Goal: Task Accomplishment & Management: Use online tool/utility

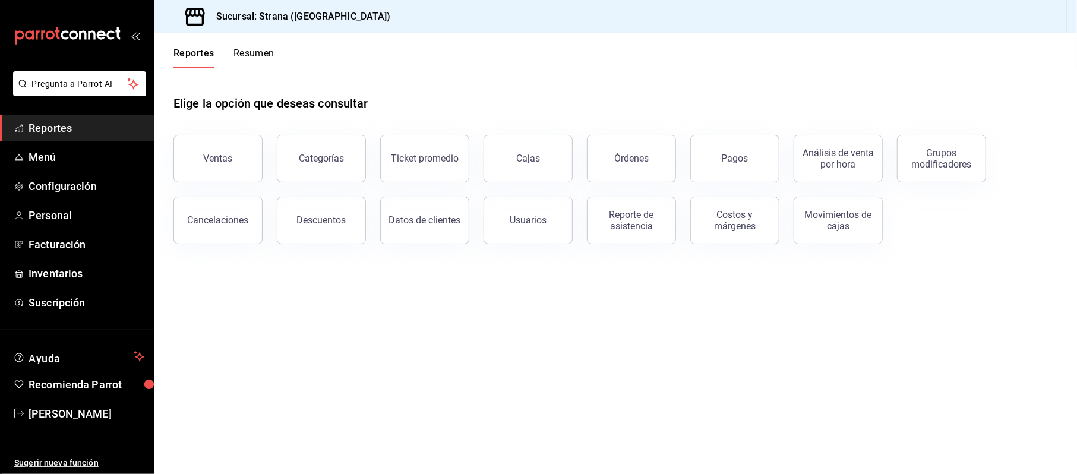
click at [55, 109] on li "Pregunta a Parrot AI" at bounding box center [77, 93] width 144 height 44
click at [53, 122] on span "Reportes" at bounding box center [87, 128] width 116 height 16
click at [248, 160] on button "Ventas" at bounding box center [217, 159] width 89 height 48
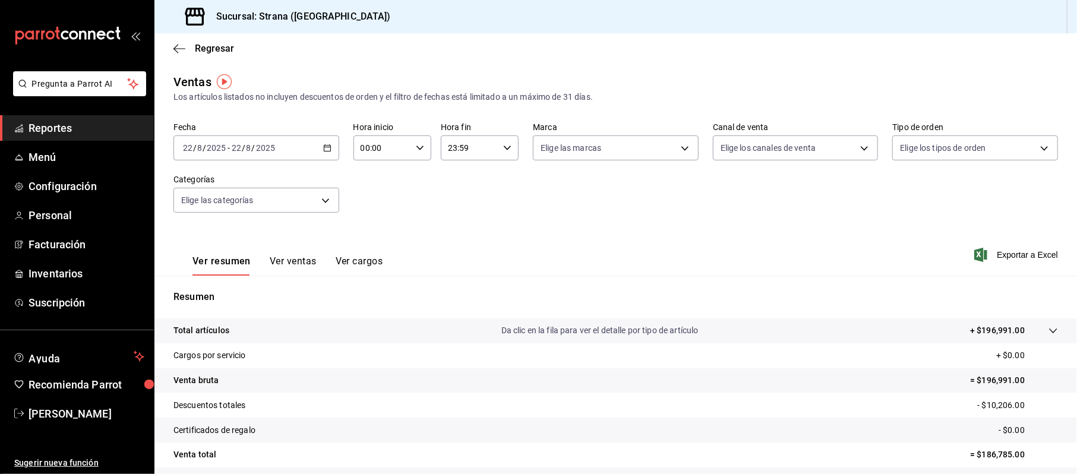
click at [324, 141] on div "2025-08-22 22 / 8 / 2025 - 2025-08-22 22 / 8 / 2025" at bounding box center [256, 147] width 166 height 25
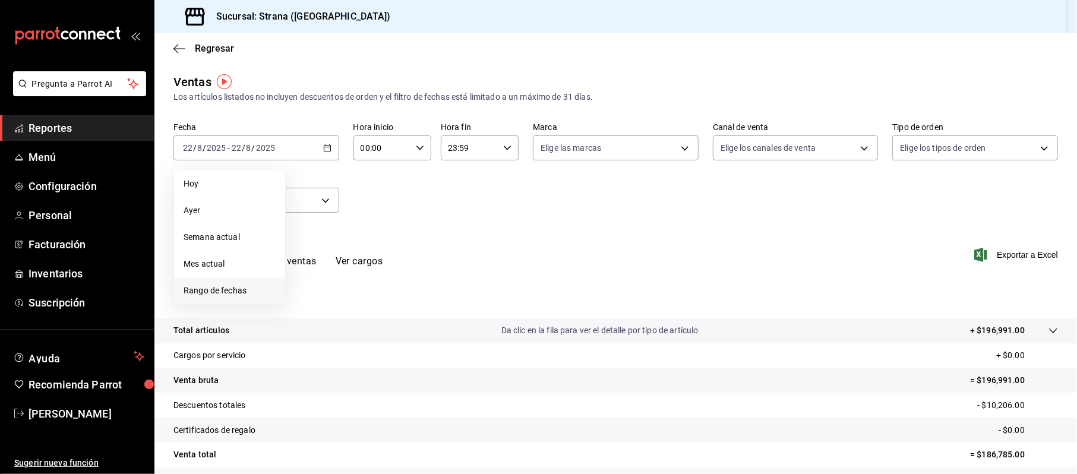
click at [202, 288] on span "Rango de fechas" at bounding box center [230, 290] width 92 height 12
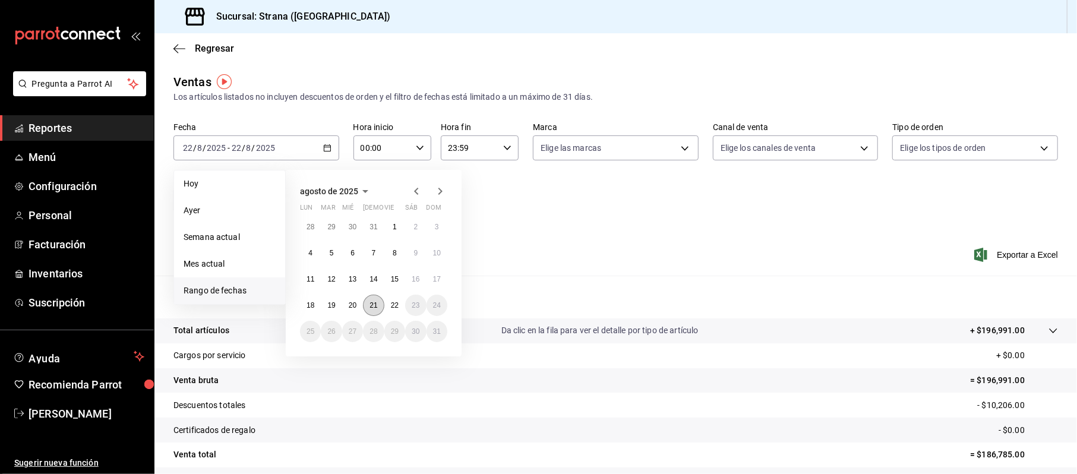
click at [378, 306] on button "21" at bounding box center [373, 305] width 21 height 21
click at [394, 311] on button "22" at bounding box center [394, 305] width 21 height 21
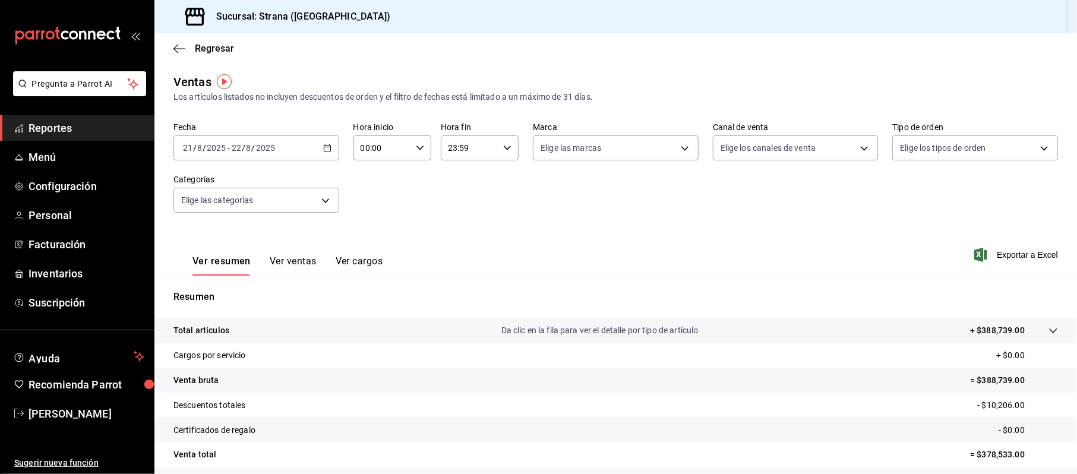
click at [361, 138] on input "00:00" at bounding box center [382, 148] width 58 height 24
click at [376, 201] on button "20" at bounding box center [370, 194] width 34 height 24
type input "20:00"
click at [450, 146] on div at bounding box center [538, 237] width 1077 height 474
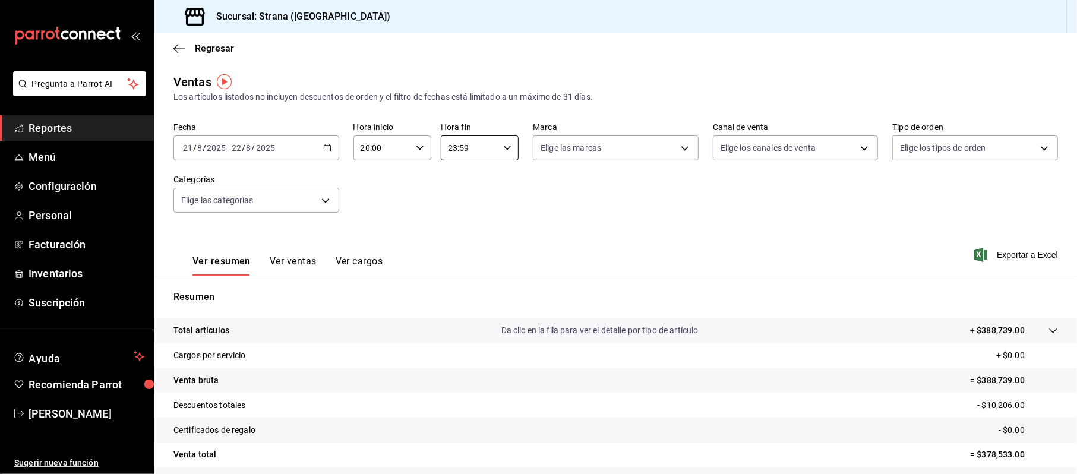
click at [454, 150] on input "23:59" at bounding box center [470, 148] width 58 height 24
click at [455, 214] on span "08" at bounding box center [457, 213] width 20 height 10
type input "08:59"
click at [820, 223] on div at bounding box center [538, 237] width 1077 height 474
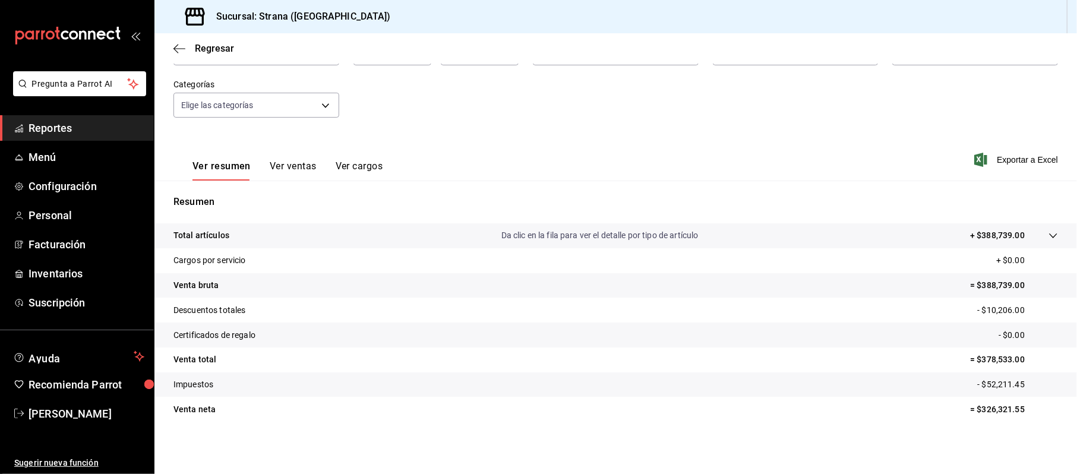
scroll to position [95, 0]
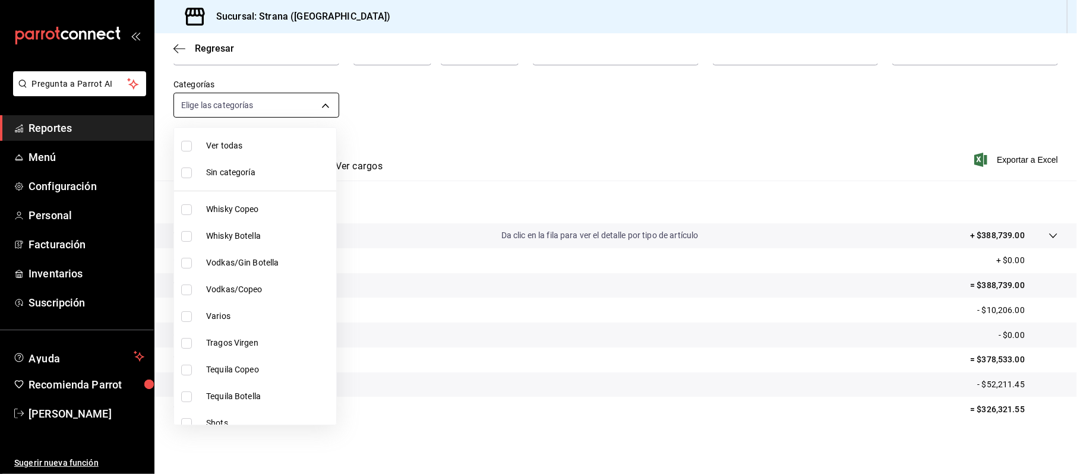
click at [298, 108] on body "Pregunta a Parrot AI Reportes Menú Configuración Personal Facturación Inventari…" at bounding box center [538, 237] width 1077 height 474
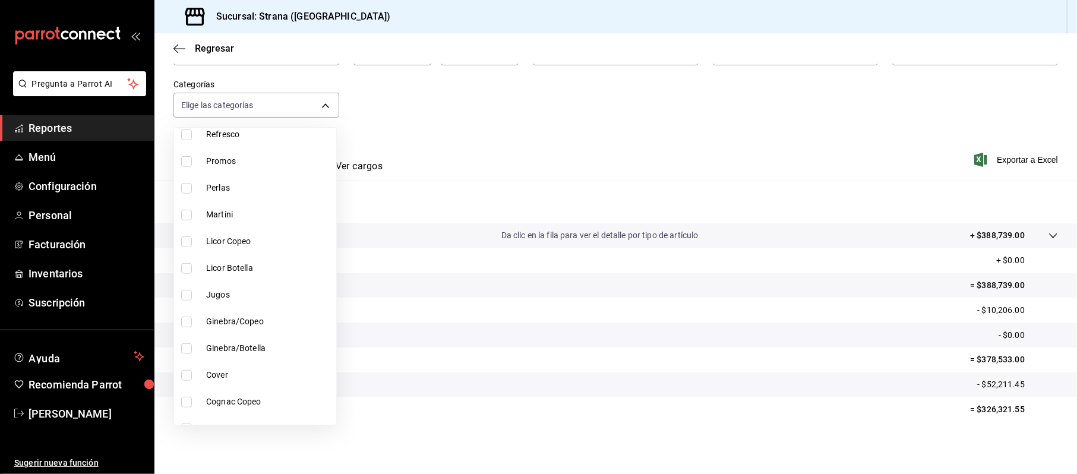
scroll to position [554, 0]
click at [564, 186] on div at bounding box center [538, 237] width 1077 height 474
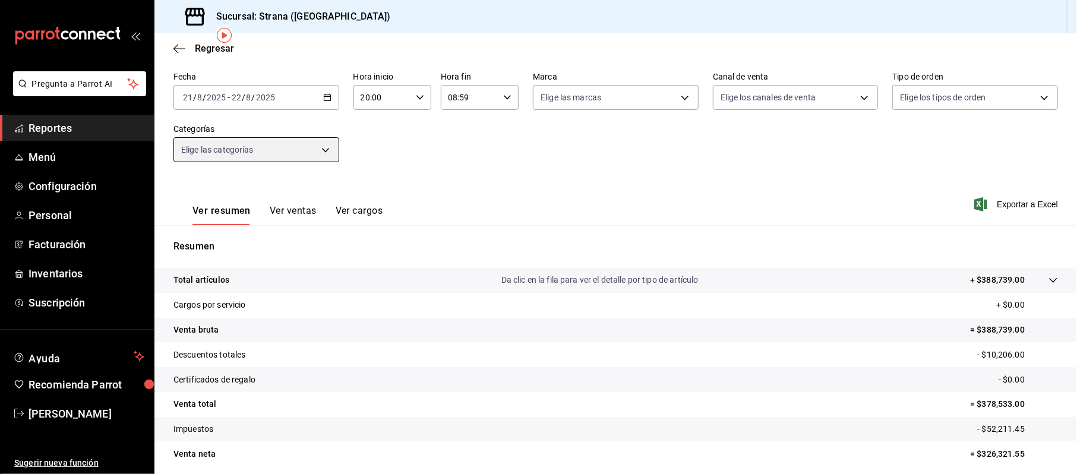
scroll to position [44, 0]
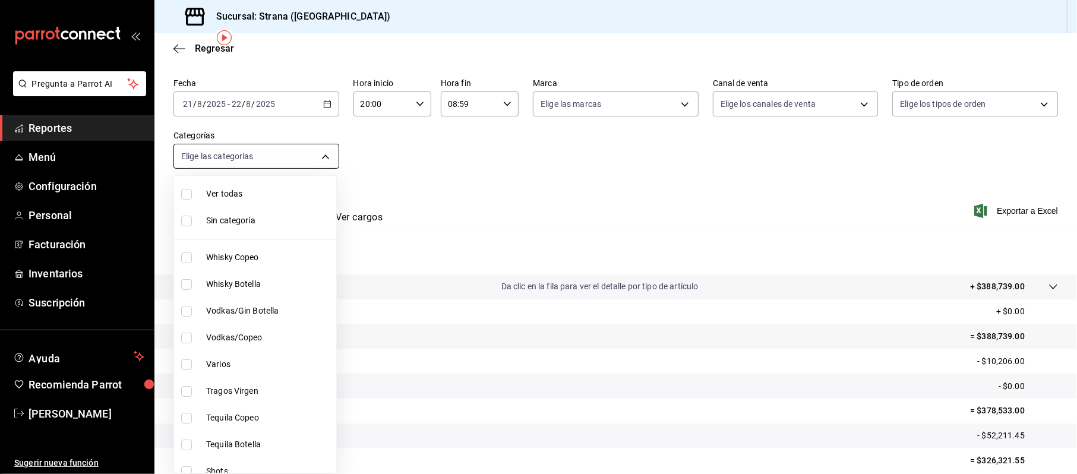
click at [244, 160] on body "Pregunta a Parrot AI Reportes Menú Configuración Personal Facturación Inventari…" at bounding box center [538, 237] width 1077 height 474
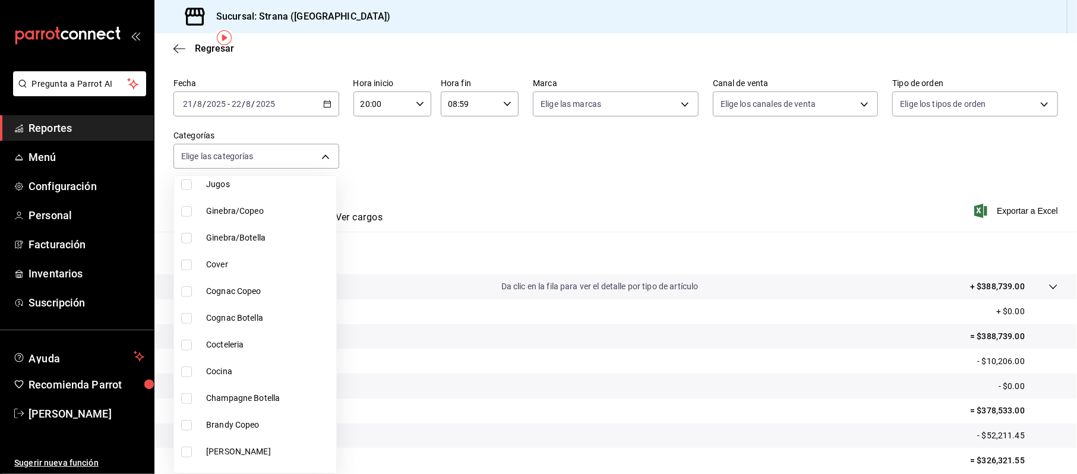
click at [230, 374] on span "Cocina" at bounding box center [268, 371] width 125 height 12
type input "21078aee-3c76-44e1-85fc-78091211877d"
checkbox input "true"
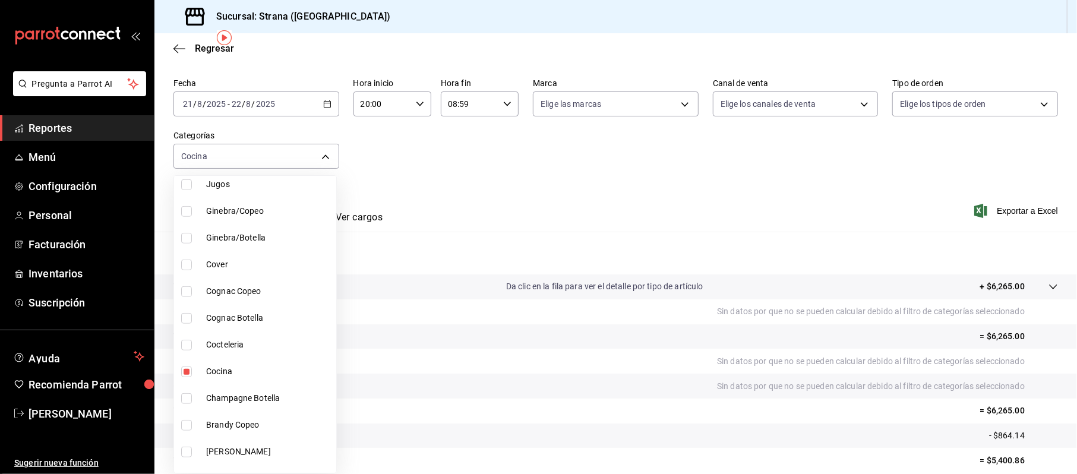
click at [789, 176] on div at bounding box center [538, 237] width 1077 height 474
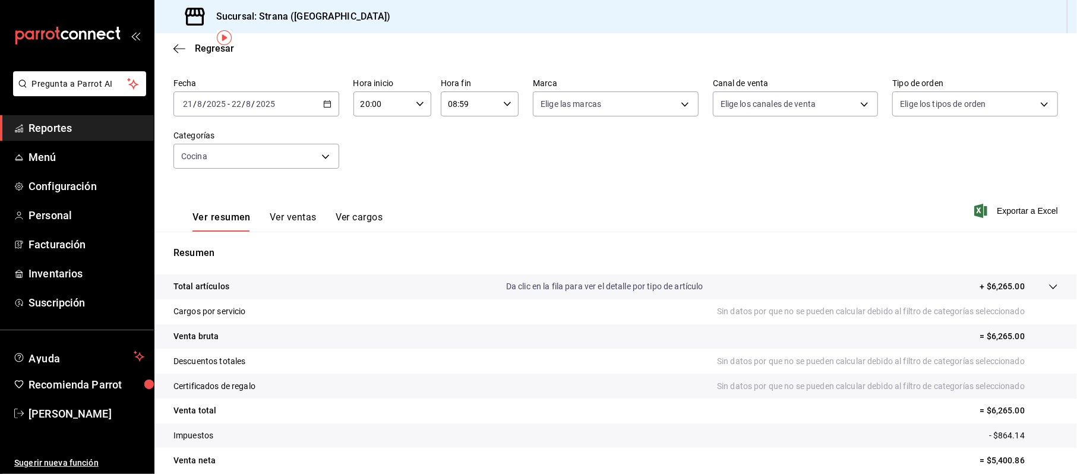
scroll to position [44, 0]
click at [293, 220] on button "Ver ventas" at bounding box center [293, 221] width 47 height 20
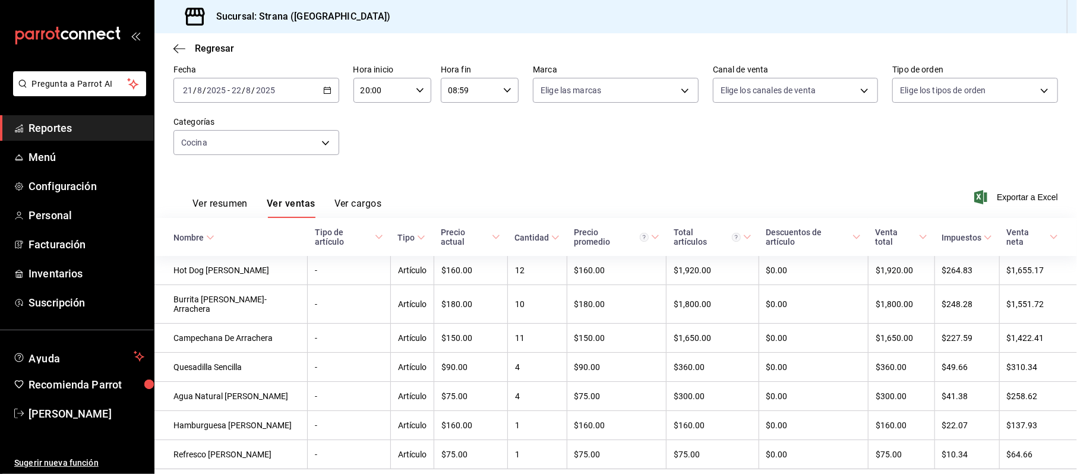
scroll to position [50, 0]
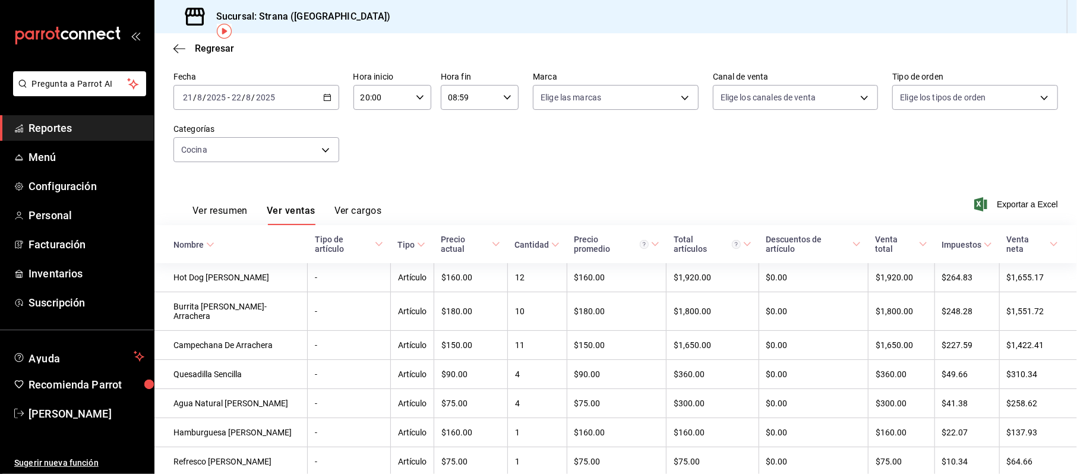
click at [807, 152] on div "Fecha 2025-08-21 21 / 8 / 2025 - 2025-08-22 22 / 8 / 2025 Hora inicio 20:00 Hor…" at bounding box center [615, 124] width 884 height 105
click at [412, 195] on div "Ver resumen Ver ventas Ver cargos Exportar a Excel" at bounding box center [615, 200] width 922 height 49
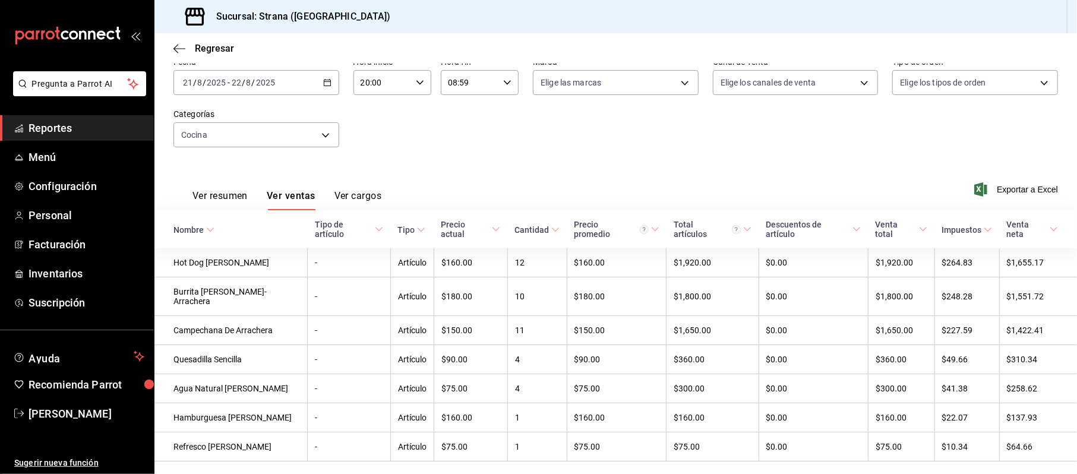
scroll to position [58, 0]
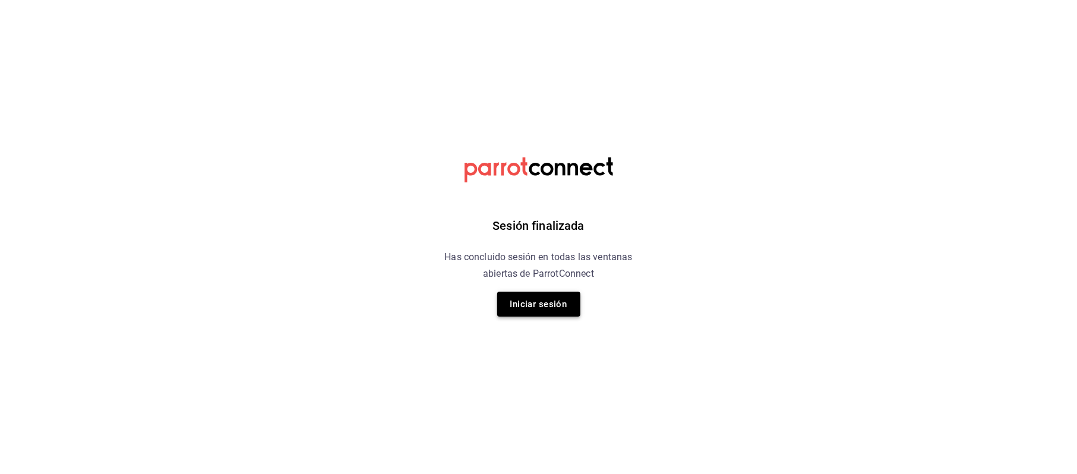
drag, startPoint x: 556, startPoint y: 286, endPoint x: 556, endPoint y: 295, distance: 8.9
click at [556, 288] on div "Sesión finalizada Has concluido sesión en todas las ventanas abiertas de Parrot…" at bounding box center [538, 237] width 300 height 474
click at [556, 295] on button "Iniciar sesión" at bounding box center [538, 304] width 83 height 25
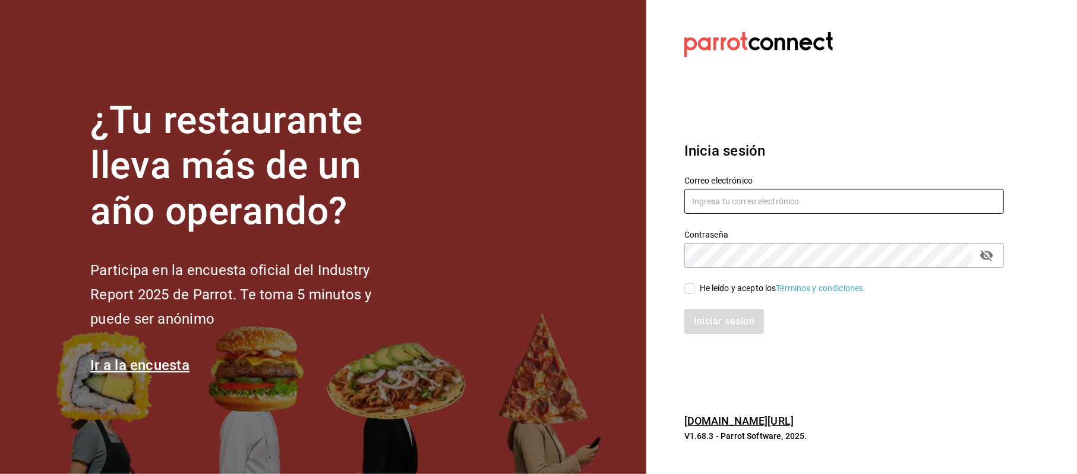
click at [791, 212] on input "text" at bounding box center [844, 201] width 320 height 25
click at [789, 211] on input "text" at bounding box center [844, 201] width 320 height 25
type input "cinthiasgs15@gmail.com"
click at [730, 279] on div "He leído y acepto los Términos y condiciones." at bounding box center [837, 281] width 334 height 27
click at [728, 282] on div "He leído y acepto los Términos y condiciones." at bounding box center [783, 288] width 166 height 12
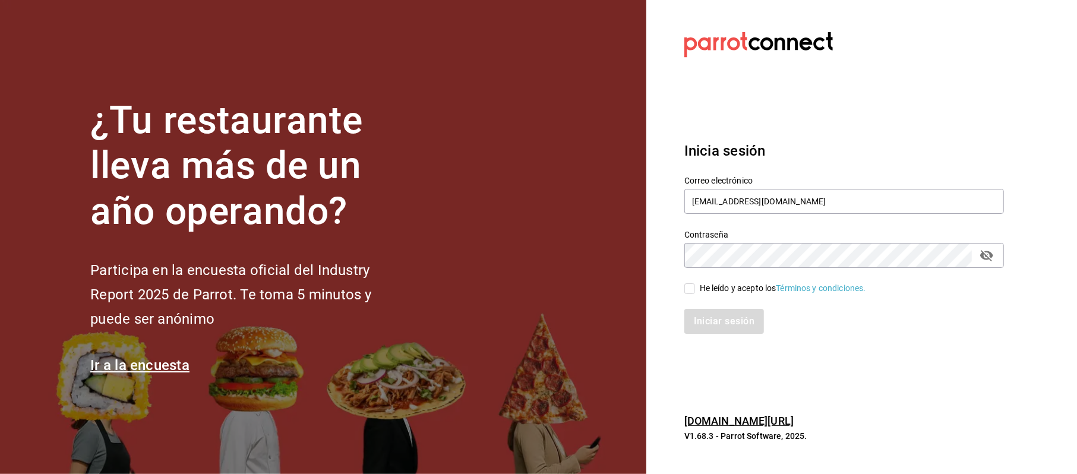
click at [695, 283] on input "He leído y acepto los Términos y condiciones." at bounding box center [689, 288] width 11 height 11
checkbox input "true"
click at [717, 317] on button "Iniciar sesión" at bounding box center [724, 321] width 81 height 25
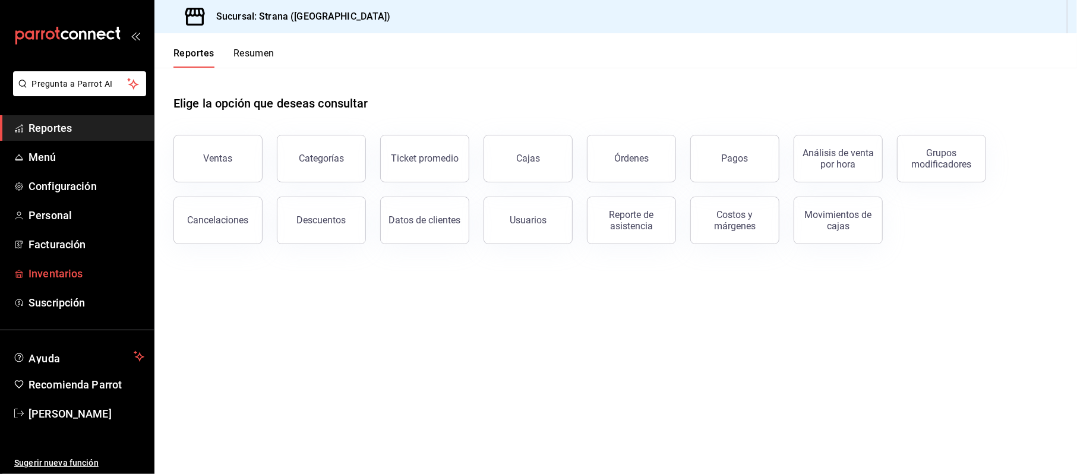
click at [80, 261] on link "Inventarios" at bounding box center [77, 274] width 154 height 26
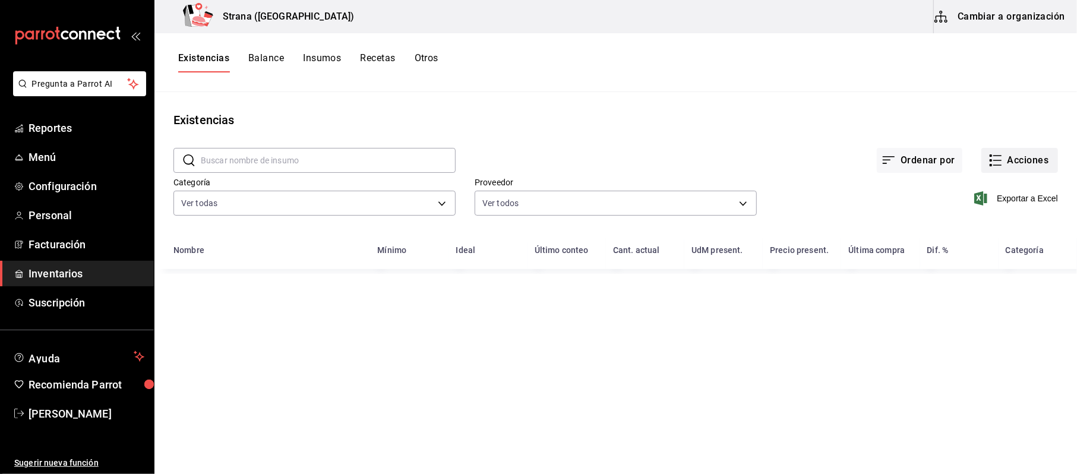
click at [1043, 162] on button "Acciones" at bounding box center [1019, 160] width 77 height 25
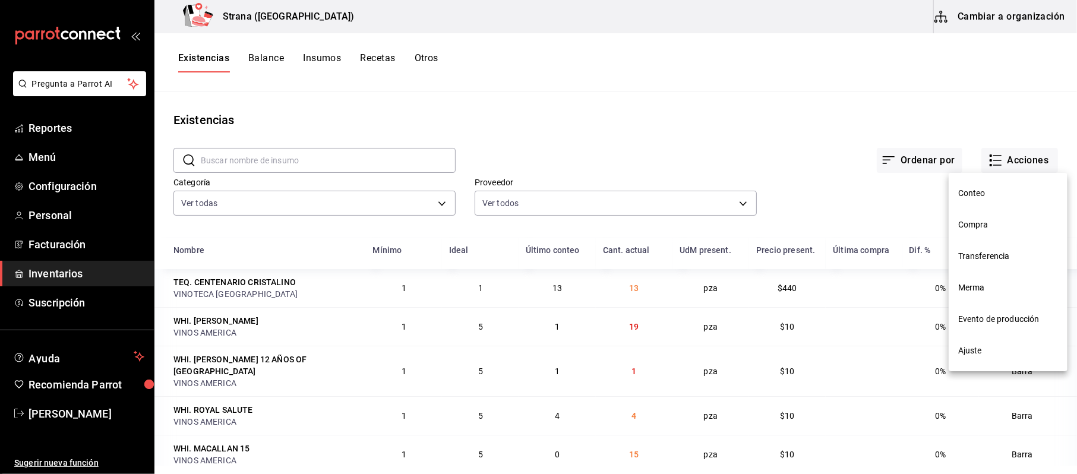
click at [968, 221] on span "Compra" at bounding box center [1008, 225] width 100 height 12
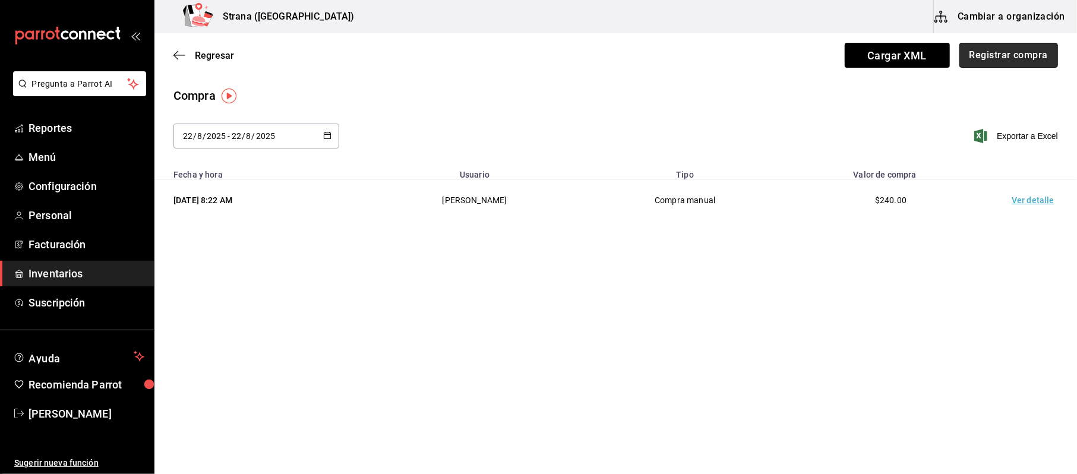
click at [996, 62] on button "Registrar compra" at bounding box center [1008, 55] width 99 height 25
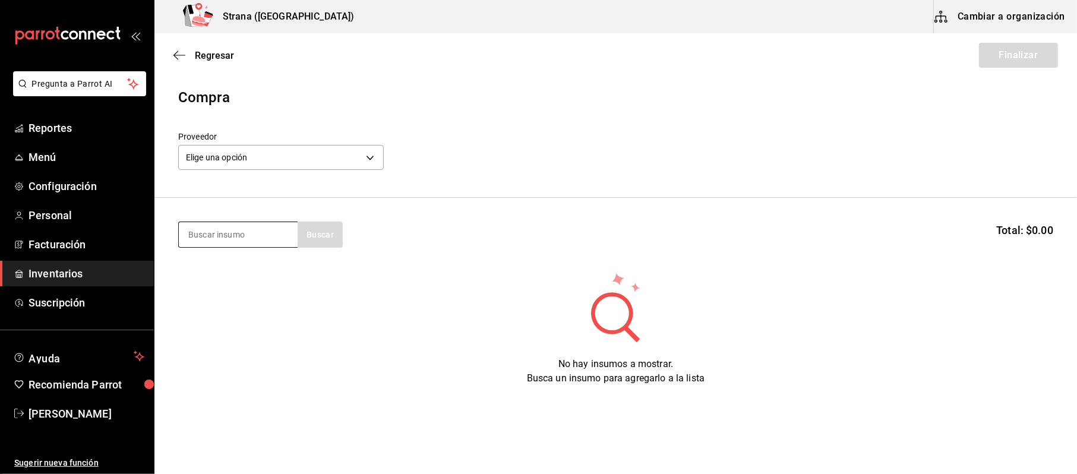
click at [214, 222] on div at bounding box center [237, 235] width 119 height 26
type input "ques"
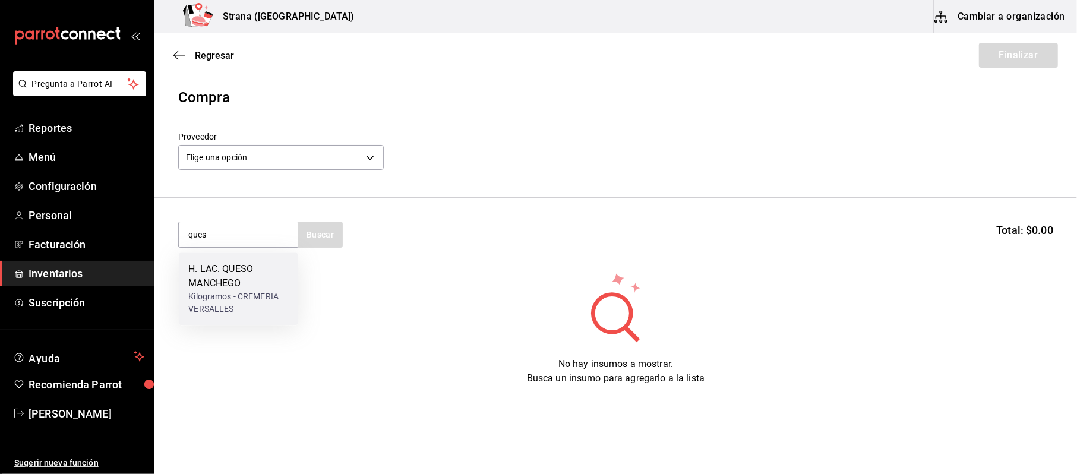
click at [241, 277] on div "H. LAC. QUESO MANCHEGO" at bounding box center [238, 276] width 100 height 29
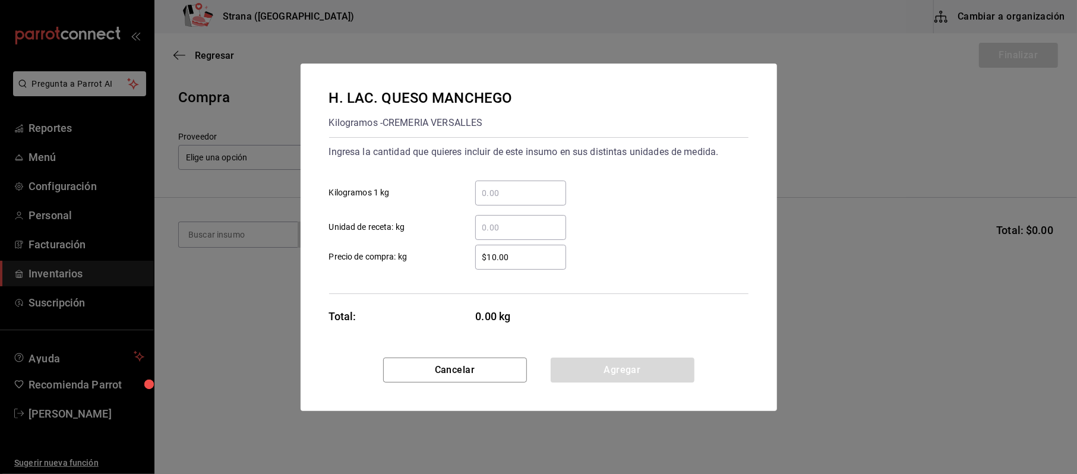
click at [513, 203] on div "​" at bounding box center [520, 193] width 91 height 25
click at [513, 200] on input "​ Kilogramos 1 kg" at bounding box center [520, 193] width 91 height 14
type input "4"
type input "$184.7"
click at [549, 368] on div "Cancelar Agregar" at bounding box center [539, 384] width 476 height 53
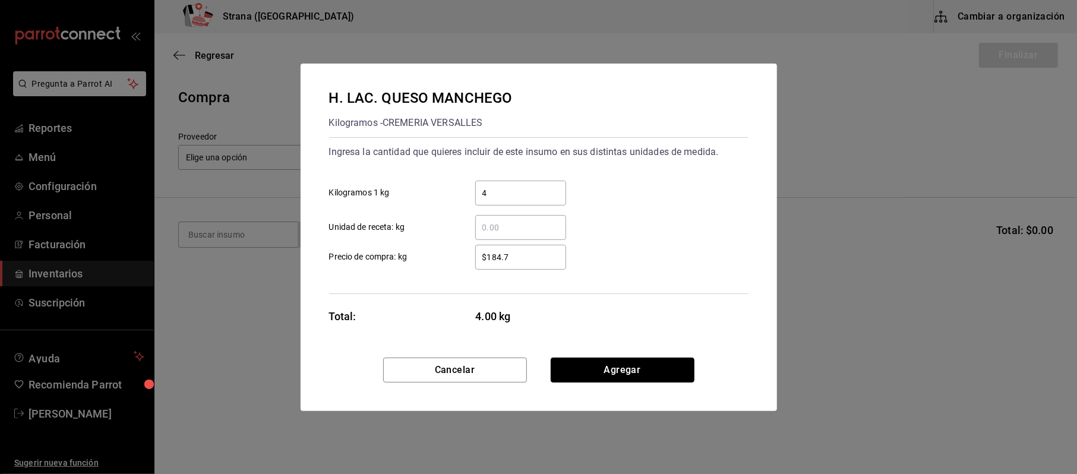
click at [559, 366] on button "Agregar" at bounding box center [623, 370] width 144 height 25
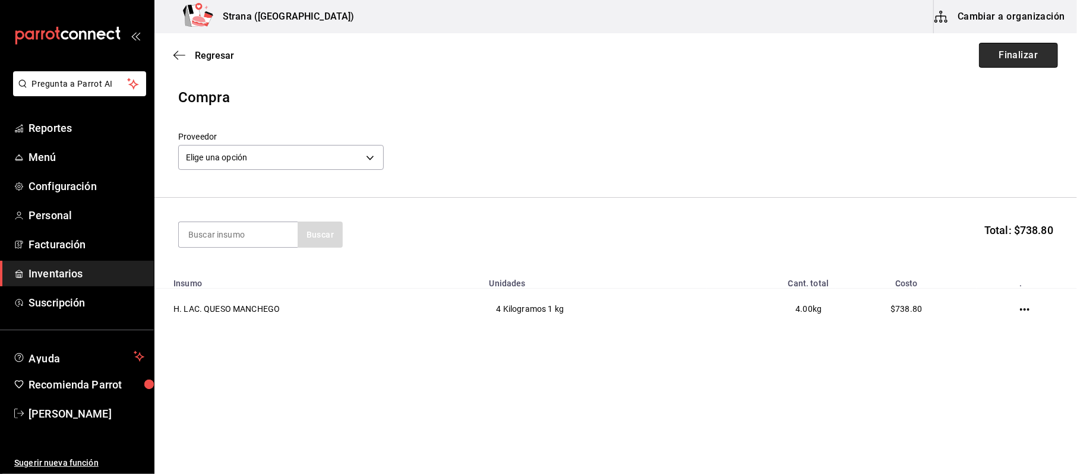
click at [999, 44] on button "Finalizar" at bounding box center [1018, 55] width 79 height 25
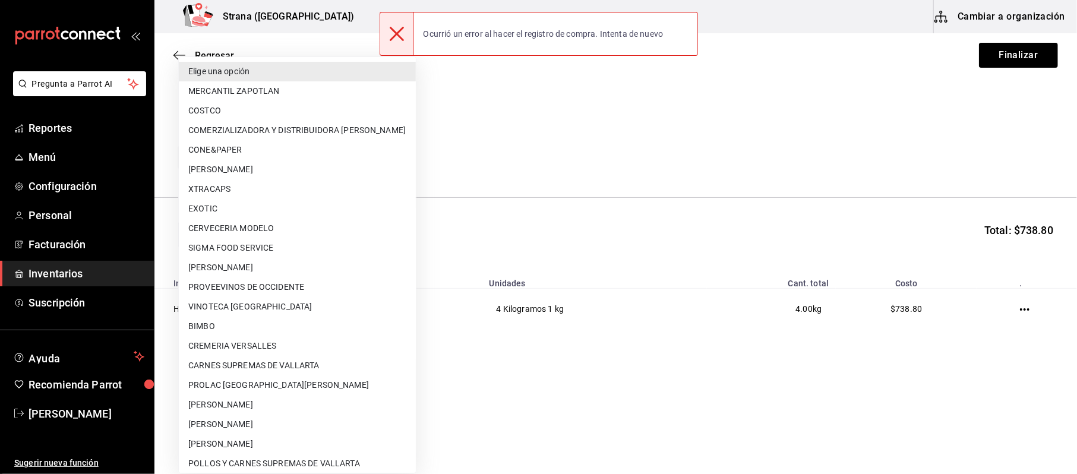
click at [310, 160] on body "Pregunta a Parrot AI Reportes Menú Configuración Personal Facturación Inventari…" at bounding box center [538, 203] width 1077 height 407
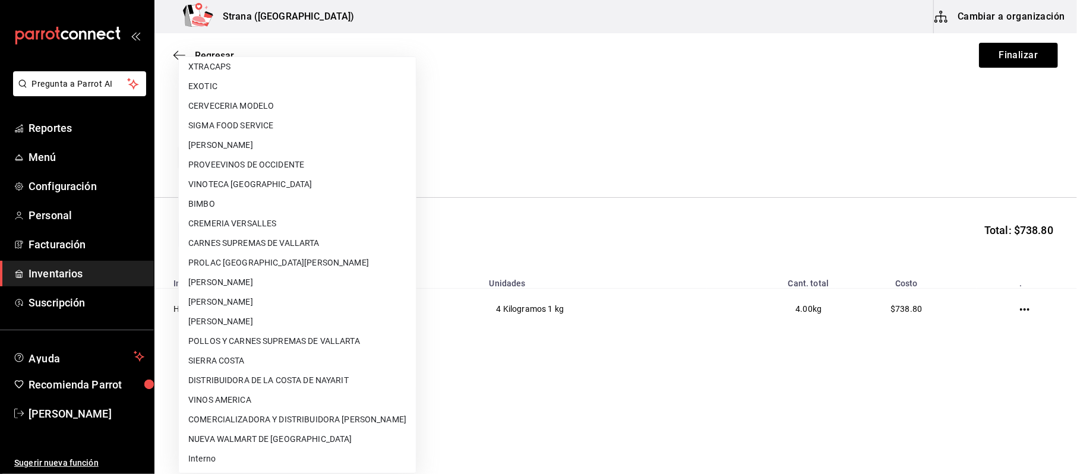
drag, startPoint x: 238, startPoint y: 221, endPoint x: 557, endPoint y: 219, distance: 318.9
click at [238, 222] on li "CREMERIA VERSALLES" at bounding box center [297, 224] width 237 height 20
type input "1130618b-accf-47e3-b291-939b3b98a1a6"
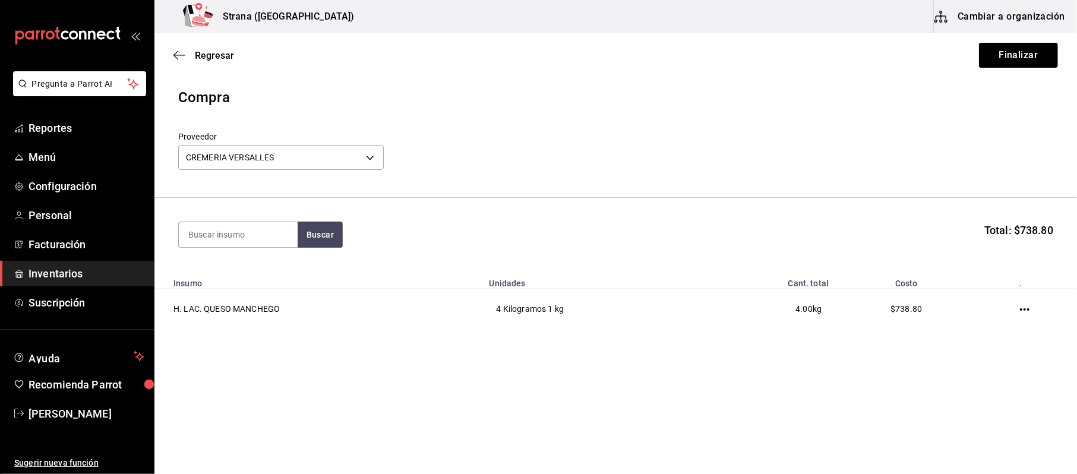
click at [1014, 41] on div "Regresar Finalizar" at bounding box center [615, 55] width 922 height 44
click at [1020, 46] on button "Finalizar" at bounding box center [1018, 55] width 79 height 25
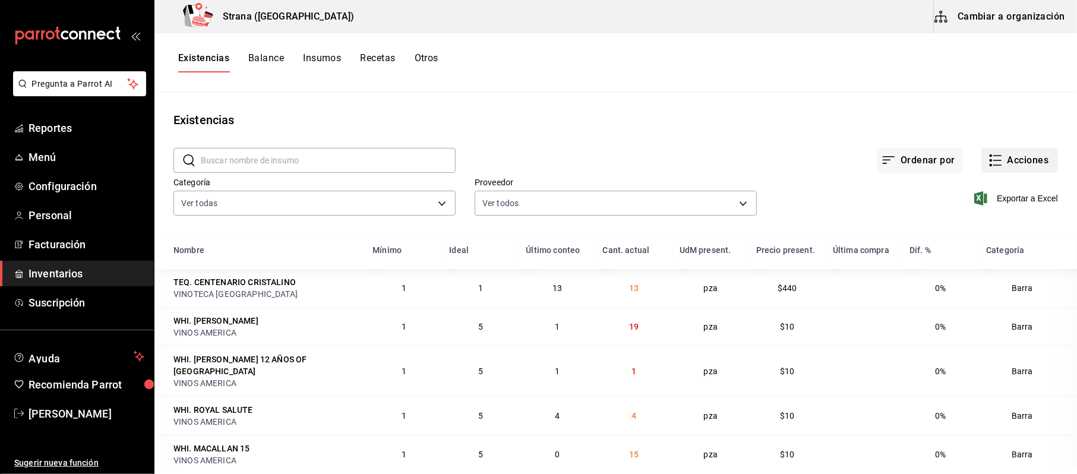
click at [1011, 155] on button "Acciones" at bounding box center [1019, 160] width 77 height 25
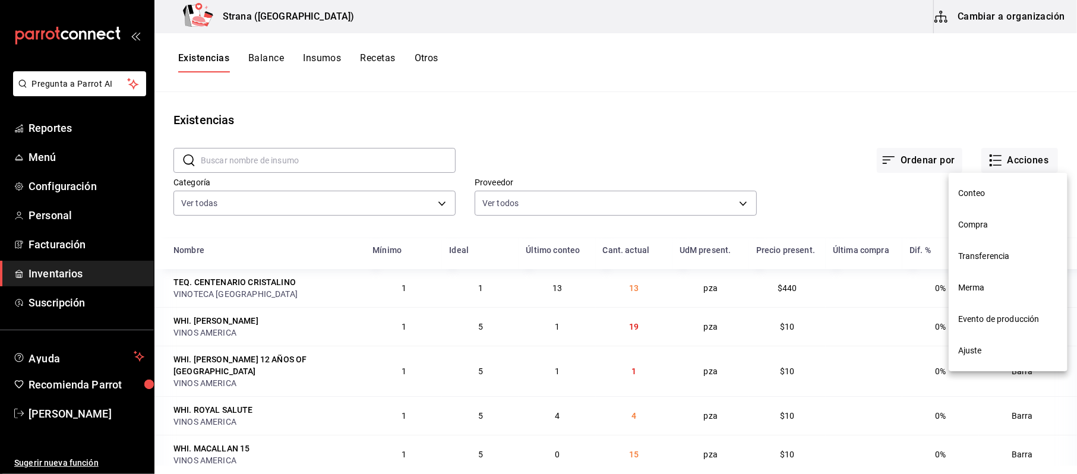
click at [804, 131] on div at bounding box center [538, 237] width 1077 height 474
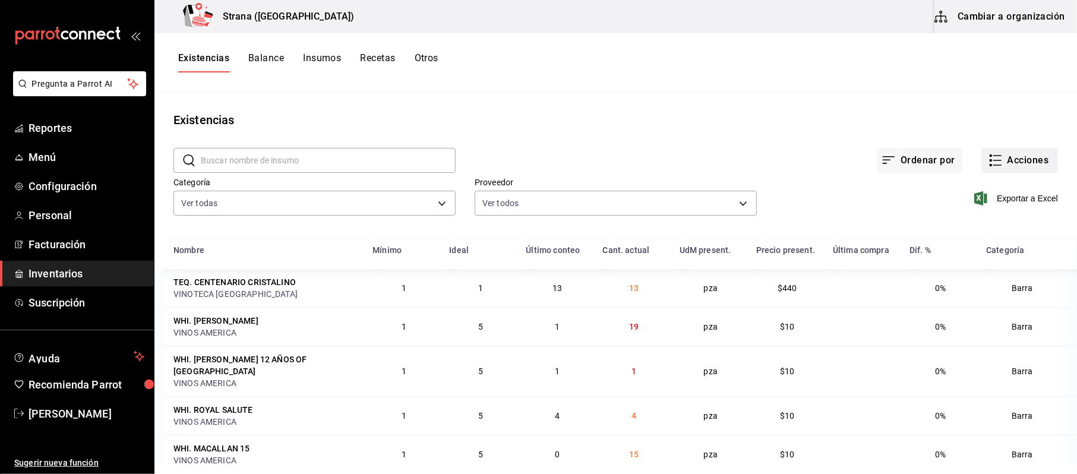
click at [1010, 162] on button "Acciones" at bounding box center [1019, 160] width 77 height 25
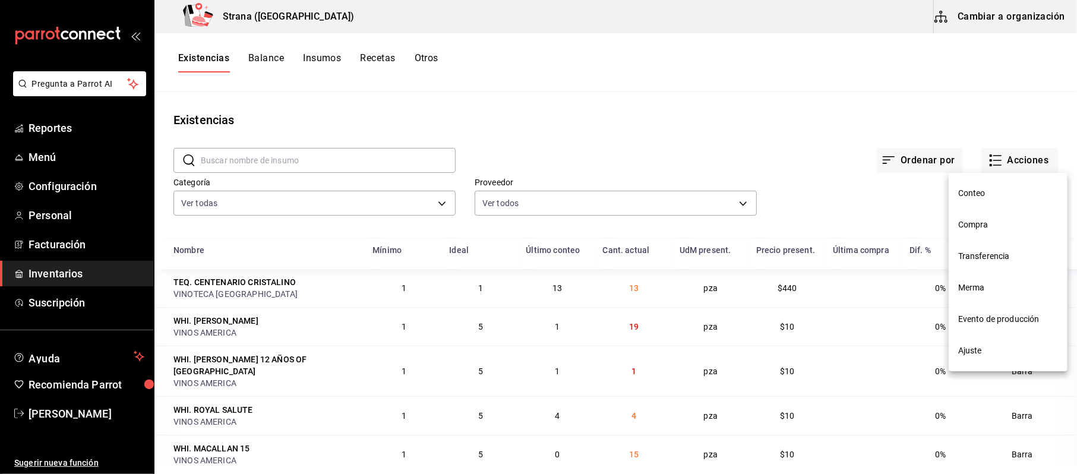
click at [972, 232] on li "Compra" at bounding box center [1007, 224] width 119 height 31
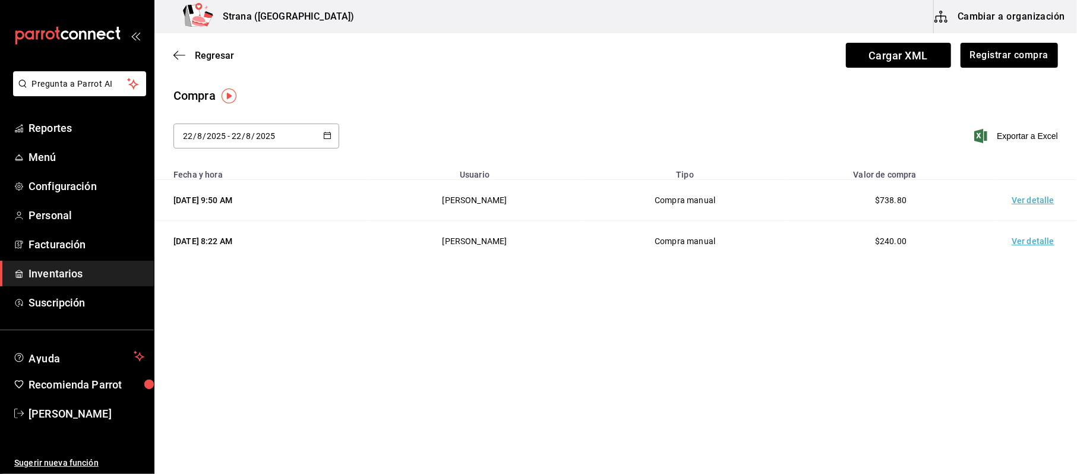
click at [1025, 198] on td "Ver detalle" at bounding box center [1035, 200] width 83 height 41
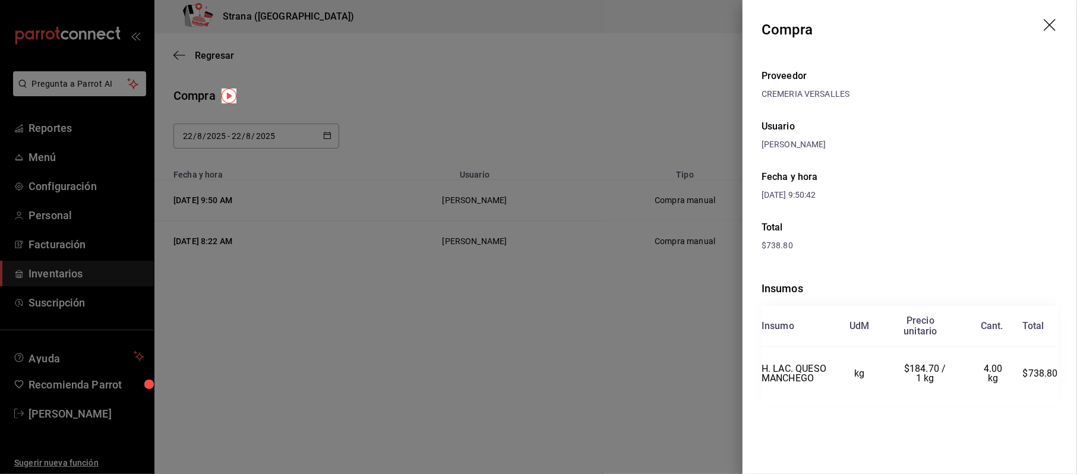
click at [98, 253] on div at bounding box center [538, 237] width 1077 height 474
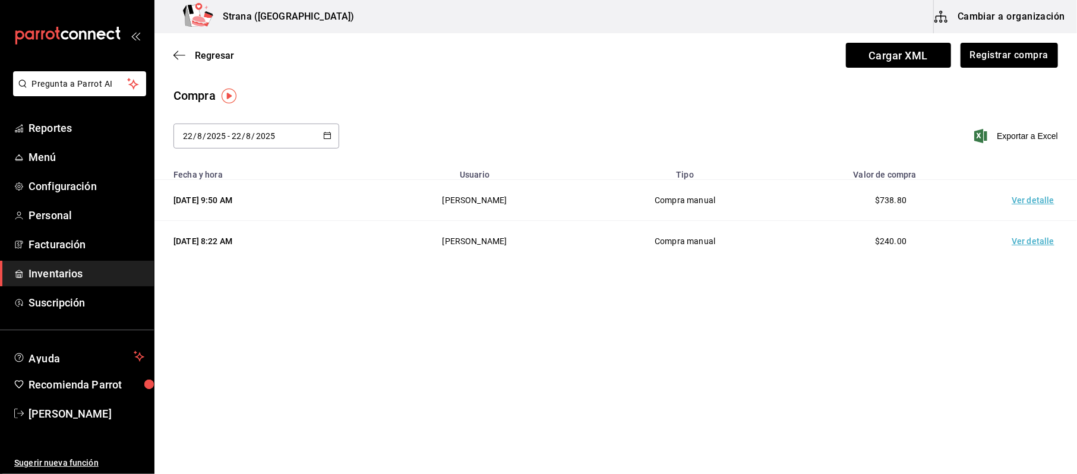
click at [75, 268] on span "Inventarios" at bounding box center [87, 273] width 116 height 16
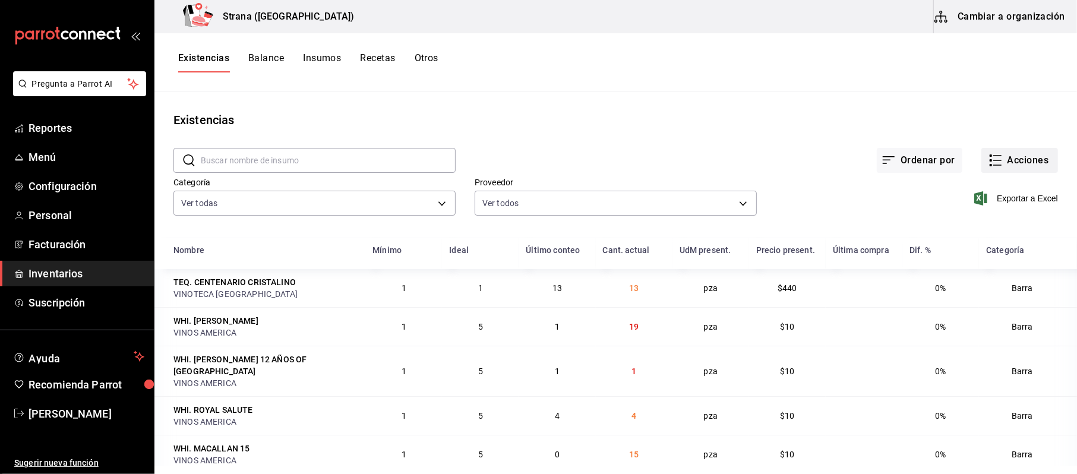
click at [987, 152] on button "Acciones" at bounding box center [1019, 160] width 77 height 25
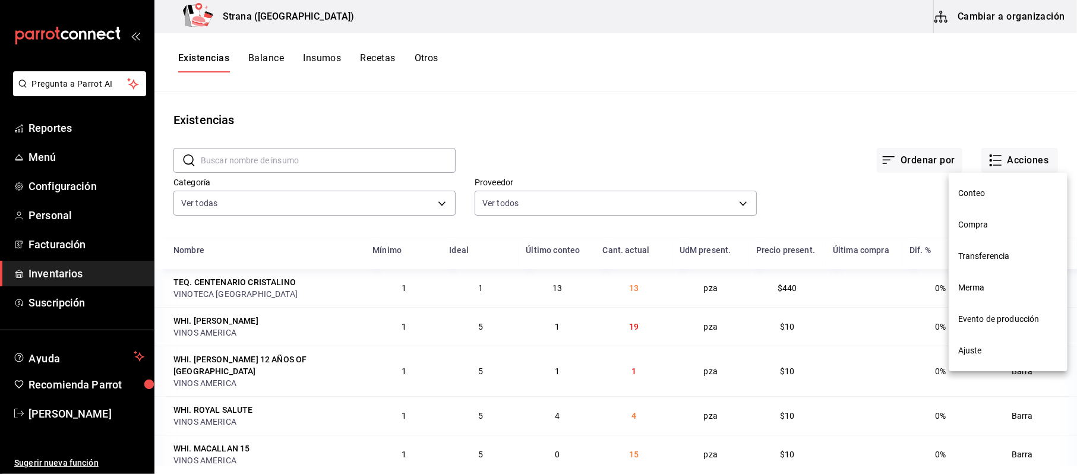
drag, startPoint x: 385, startPoint y: 178, endPoint x: 378, endPoint y: 192, distance: 15.9
click at [385, 179] on div at bounding box center [538, 237] width 1077 height 474
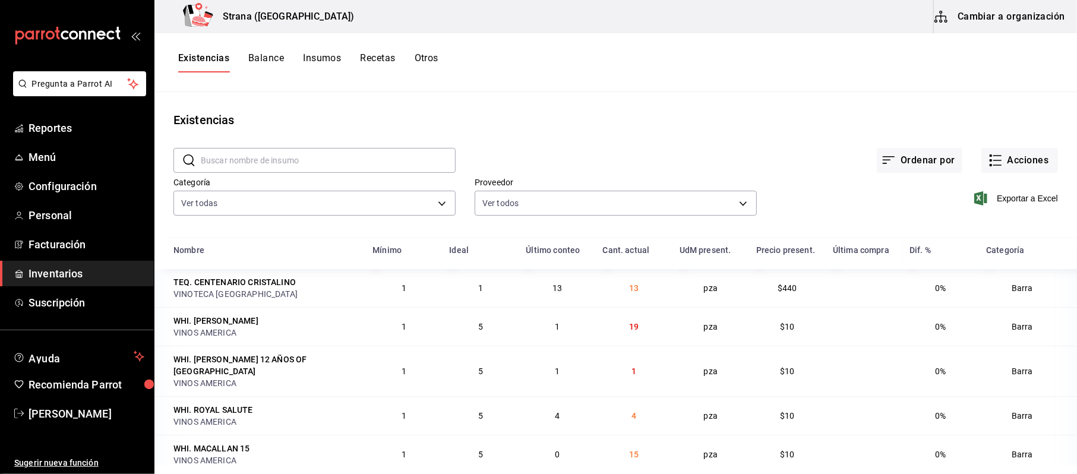
click at [374, 197] on div "Conteo Compra Transferencia Merma Evento de producción Ajuste" at bounding box center [538, 237] width 1077 height 474
click at [352, 211] on body "Pregunta a Parrot AI Reportes Menú Configuración Personal Facturación Inventari…" at bounding box center [538, 233] width 1077 height 466
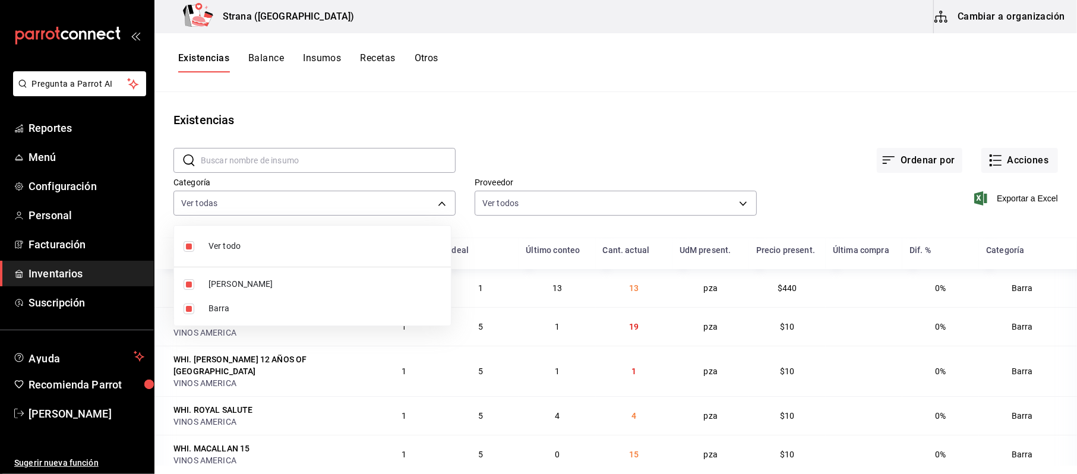
drag, startPoint x: 204, startPoint y: 308, endPoint x: 391, endPoint y: 306, distance: 186.5
click at [204, 309] on li "Barra" at bounding box center [312, 308] width 277 height 24
type input "b11263f3-316c-490f-b5ca-428fcbb9defe"
checkbox input "false"
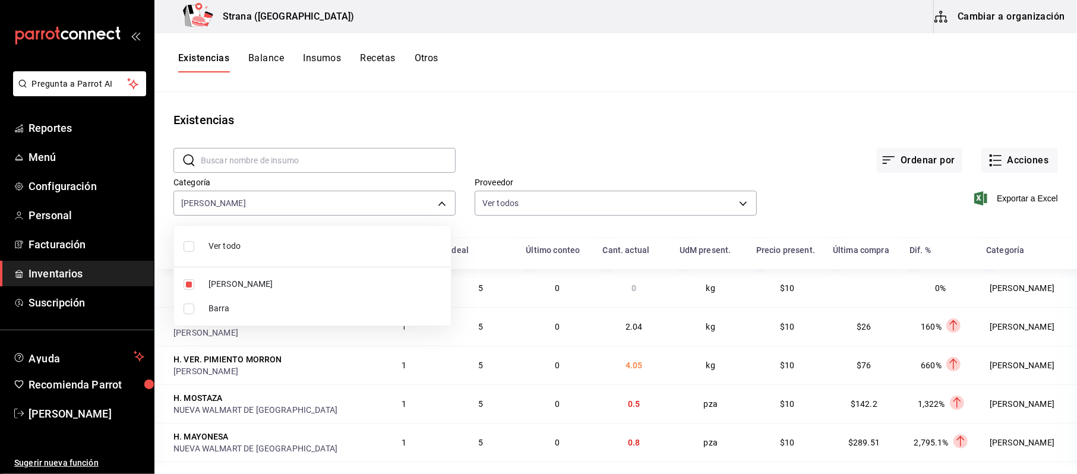
click at [1008, 159] on div at bounding box center [538, 237] width 1077 height 474
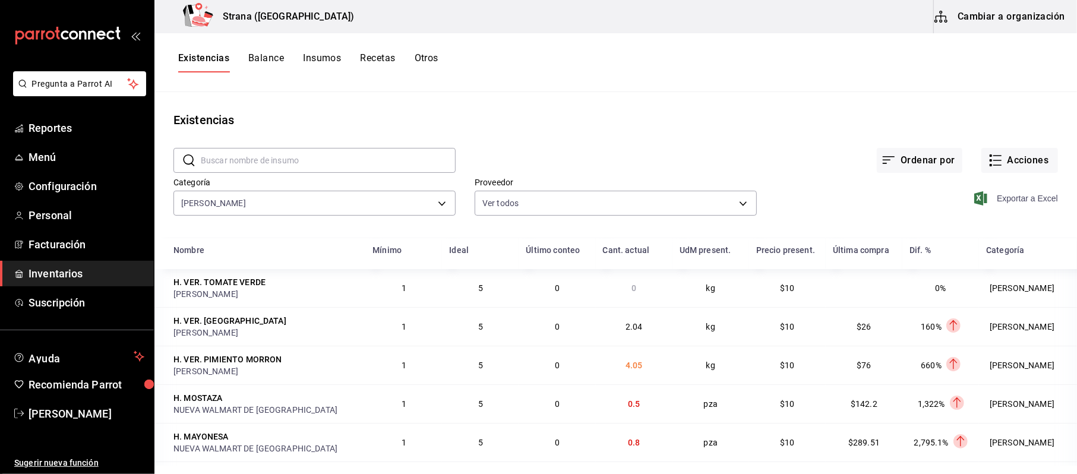
click at [999, 200] on span "Exportar a Excel" at bounding box center [1016, 198] width 81 height 14
drag, startPoint x: 1005, startPoint y: 182, endPoint x: 1003, endPoint y: 167, distance: 15.1
click at [1005, 182] on div "Exportar a Excel" at bounding box center [907, 189] width 301 height 61
click at [1001, 160] on button "Acciones" at bounding box center [1019, 160] width 77 height 25
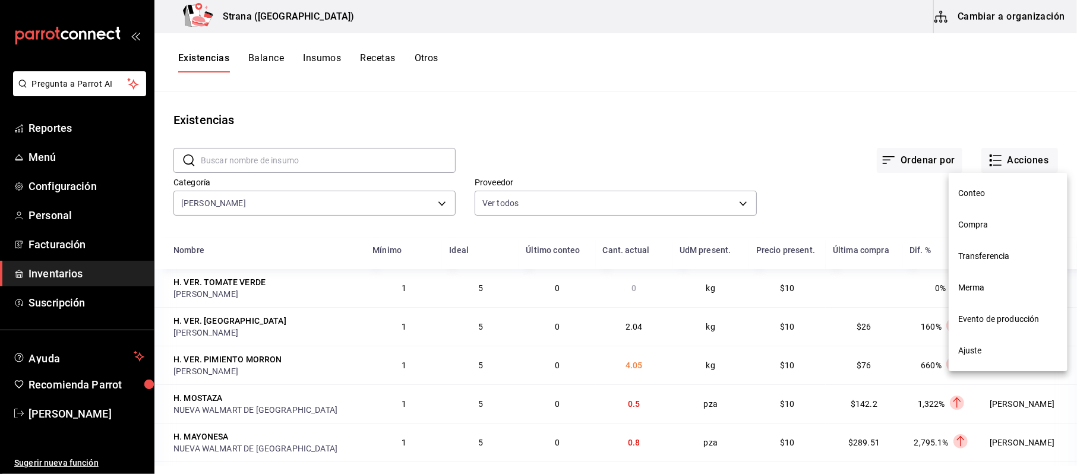
click at [994, 219] on span "Compra" at bounding box center [1008, 225] width 100 height 12
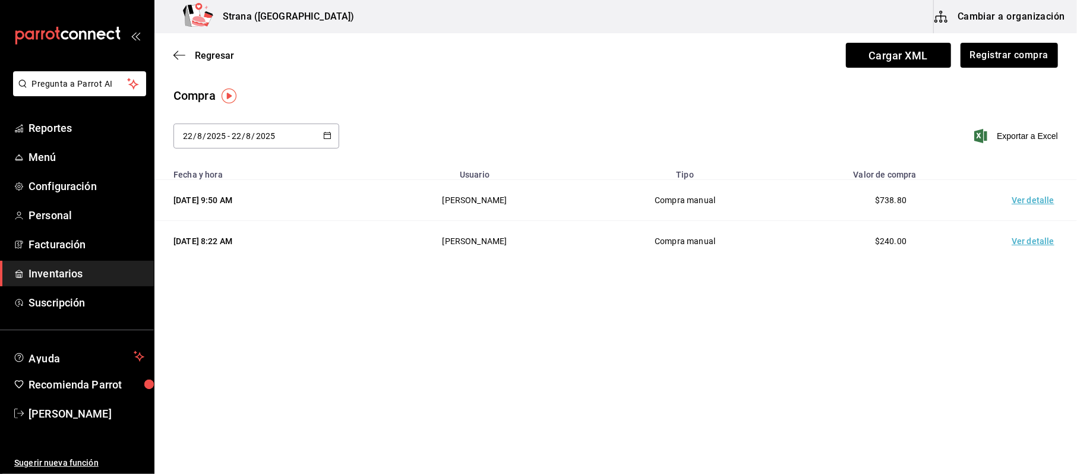
click at [1029, 36] on div "Regresar Cargar XML Registrar compra" at bounding box center [615, 55] width 922 height 44
click at [1025, 62] on button "Registrar compra" at bounding box center [1008, 55] width 99 height 25
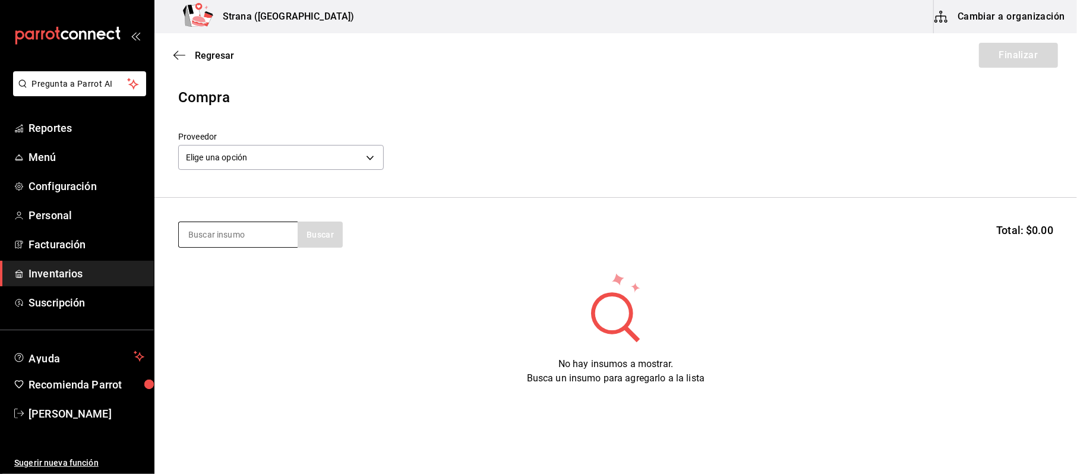
click at [235, 240] on input at bounding box center [238, 234] width 119 height 25
type input "P"
type input "QUES"
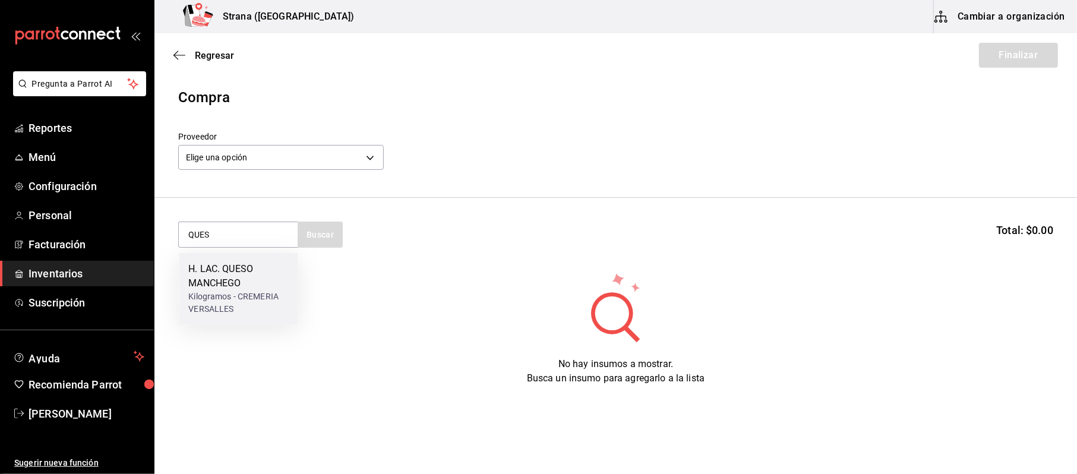
click at [247, 283] on div "H. LAC. QUESO MANCHEGO" at bounding box center [238, 276] width 100 height 29
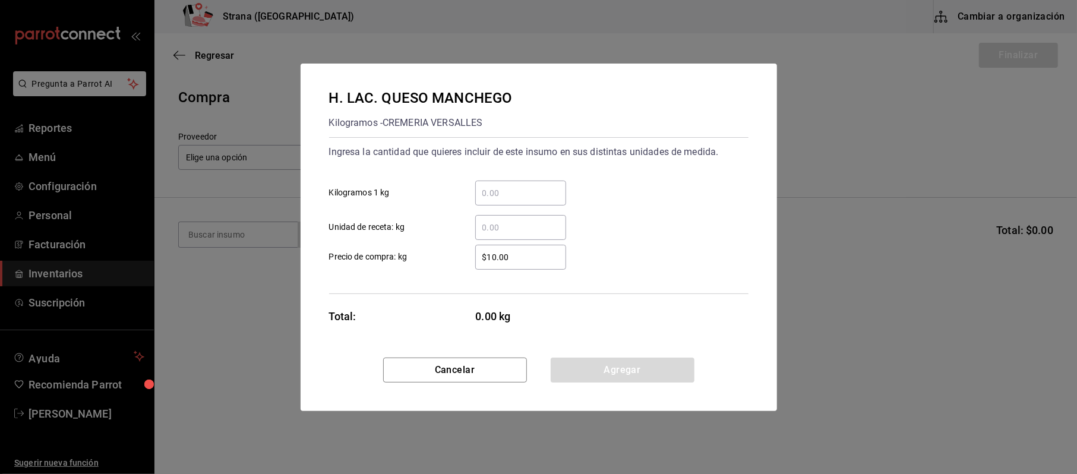
click at [473, 200] on div "​" at bounding box center [511, 193] width 110 height 25
click at [475, 200] on input "​ Kilogramos 1 kg" at bounding box center [520, 193] width 91 height 14
click at [482, 194] on input "​ Kilogramos 1 kg" at bounding box center [520, 193] width 91 height 14
type input "1.14"
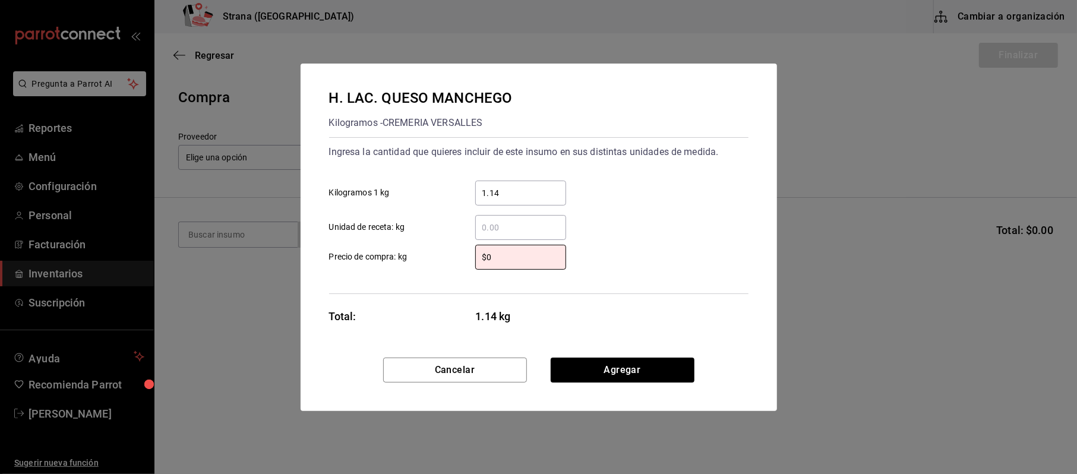
type input "$0"
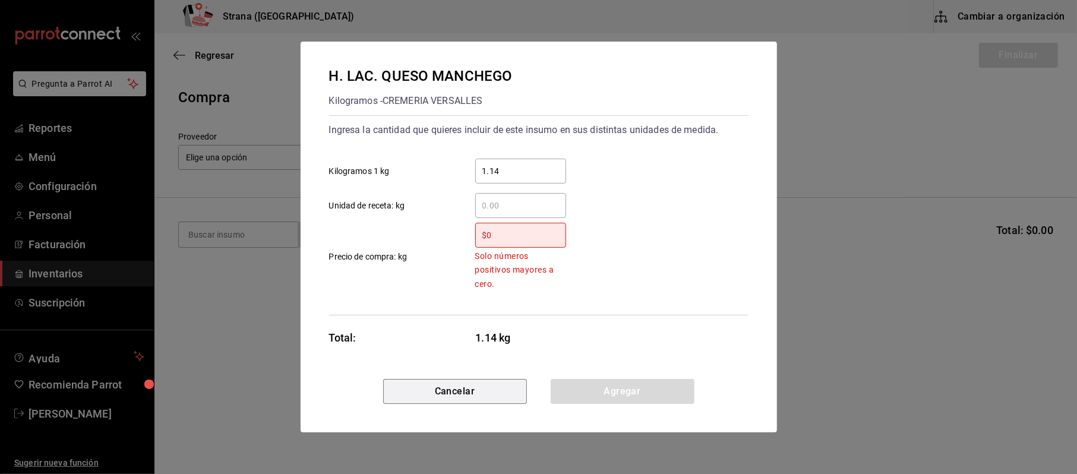
click button "Cancelar" at bounding box center [455, 391] width 144 height 25
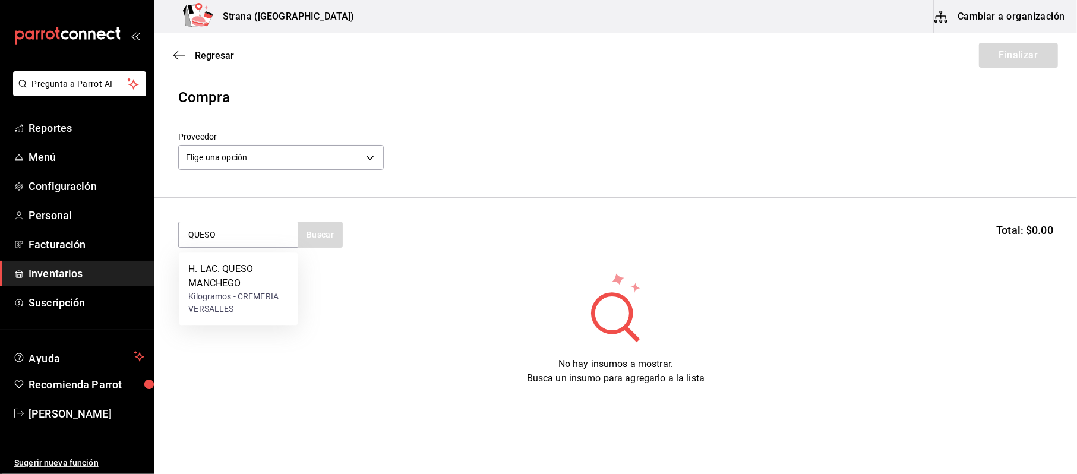
type input "QUESO"
click at [222, 280] on div "H. LAC. QUESO MANCHEGO" at bounding box center [238, 276] width 100 height 29
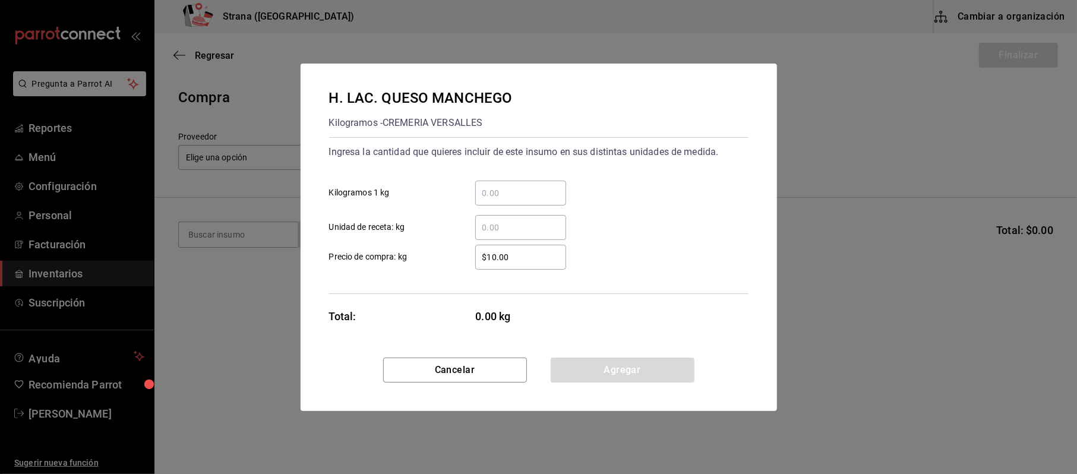
drag, startPoint x: 500, startPoint y: 183, endPoint x: 501, endPoint y: 192, distance: 9.6
click at [501, 189] on div "​" at bounding box center [520, 193] width 91 height 25
click at [501, 189] on input "​ Kilogramos 1 kg" at bounding box center [520, 193] width 91 height 14
type input "1.14"
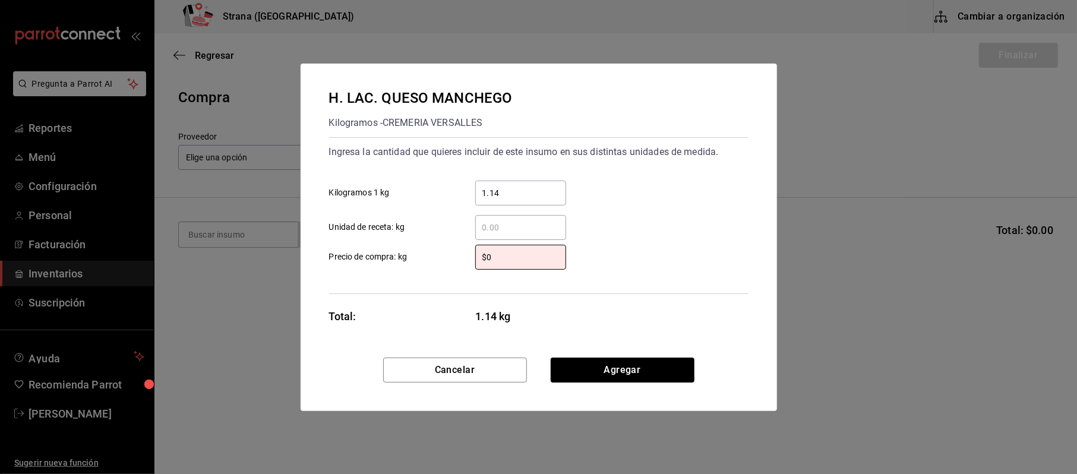
type input "$0"
type input "$0.01"
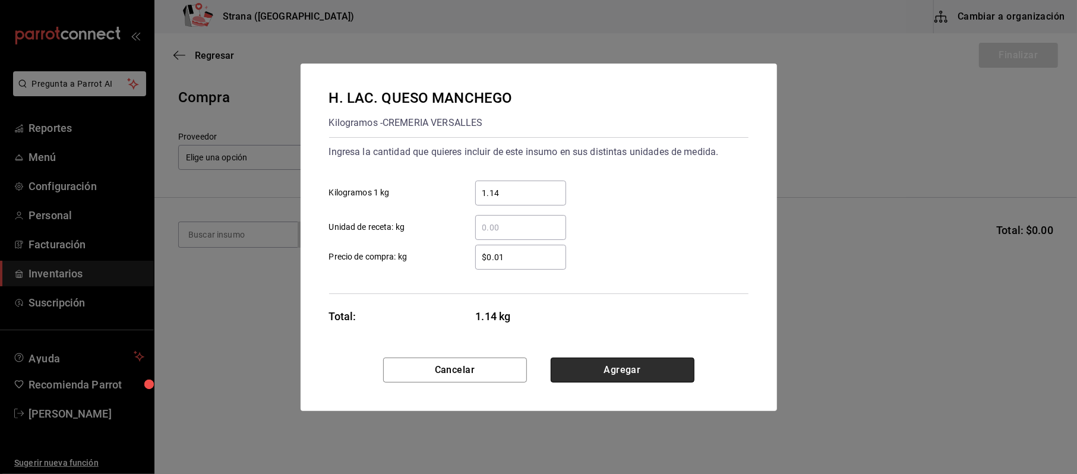
click at [654, 363] on button "Agregar" at bounding box center [623, 370] width 144 height 25
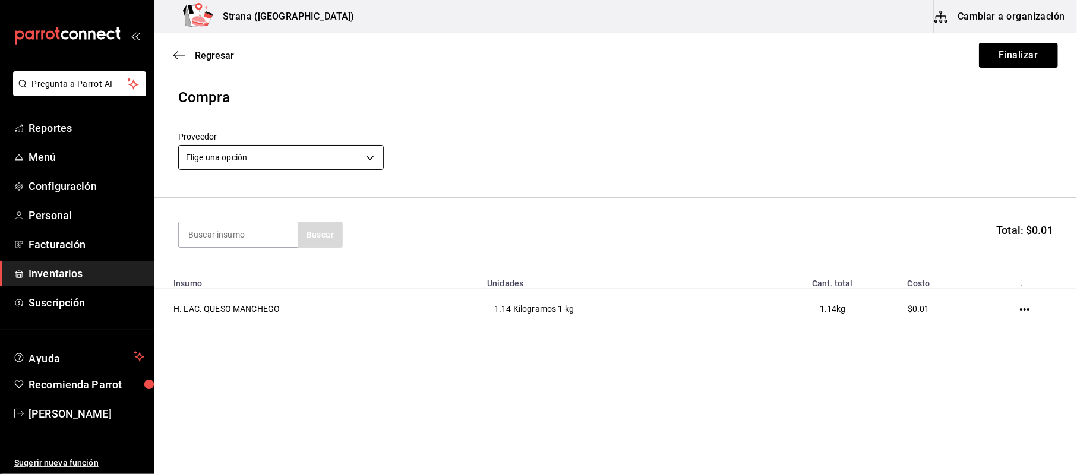
click at [304, 159] on body "Pregunta a Parrot AI Reportes Menú Configuración Personal Facturación Inventari…" at bounding box center [538, 203] width 1077 height 407
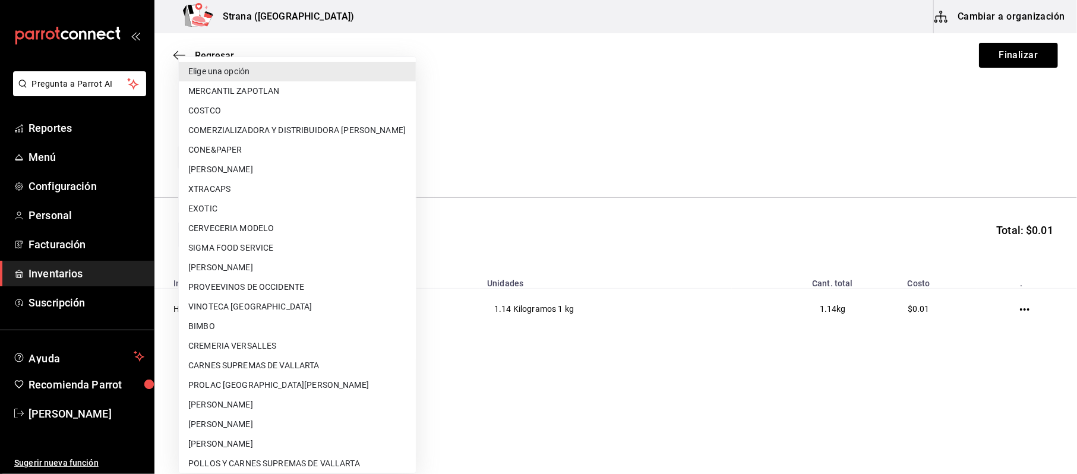
scroll to position [122, 0]
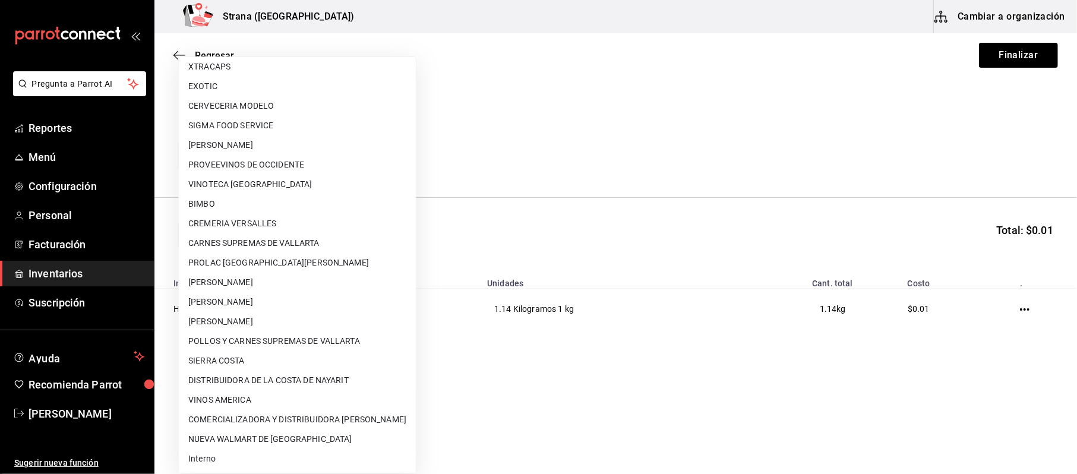
click at [207, 463] on li "Interno" at bounding box center [297, 459] width 237 height 20
type input "8f59523e-768f-4f75-81e2-699d8d2926c5"
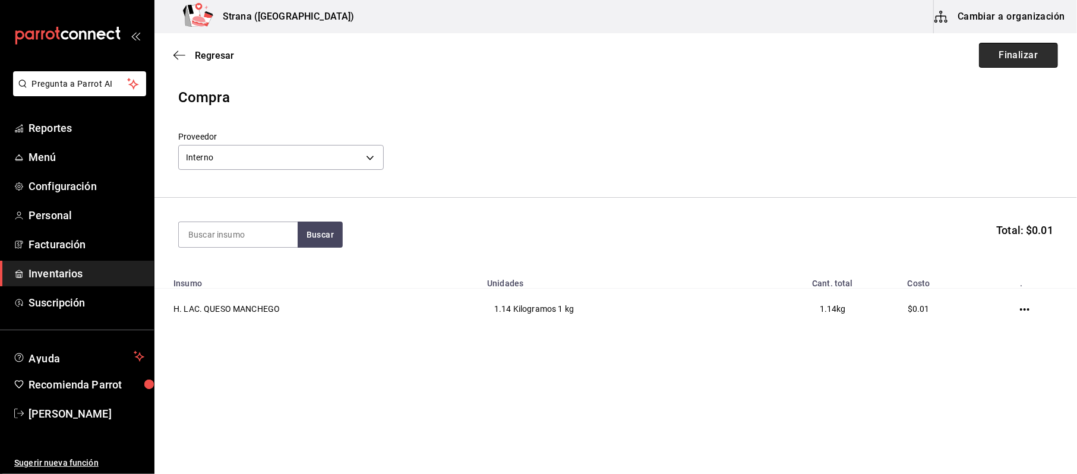
click at [1022, 48] on button "Finalizar" at bounding box center [1018, 55] width 79 height 25
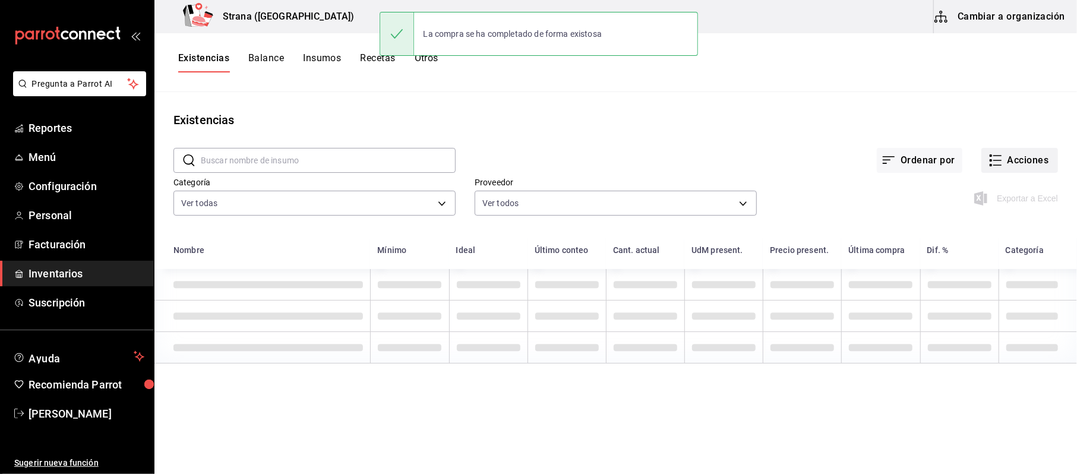
click at [1022, 167] on button "Acciones" at bounding box center [1019, 160] width 77 height 25
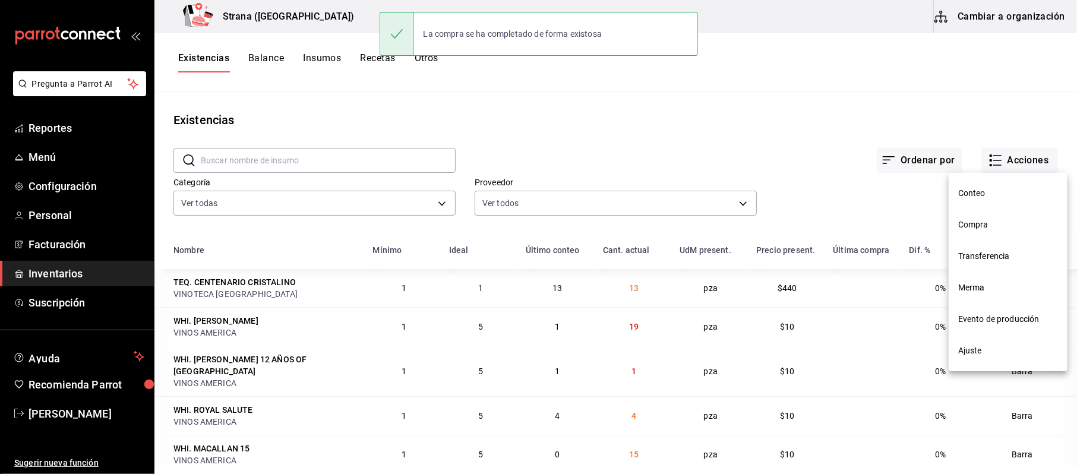
click at [981, 228] on span "Compra" at bounding box center [1008, 225] width 100 height 12
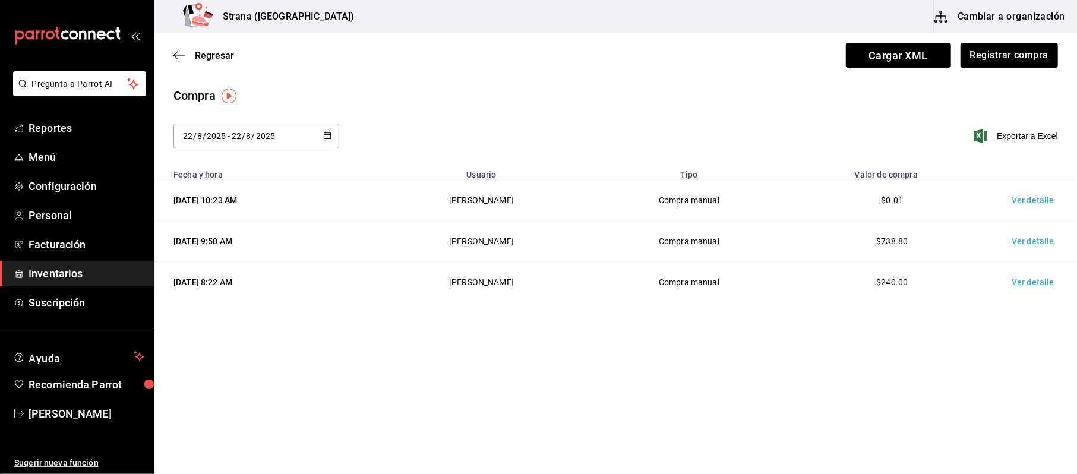
click at [1033, 200] on td "Ver detalle" at bounding box center [1035, 200] width 83 height 41
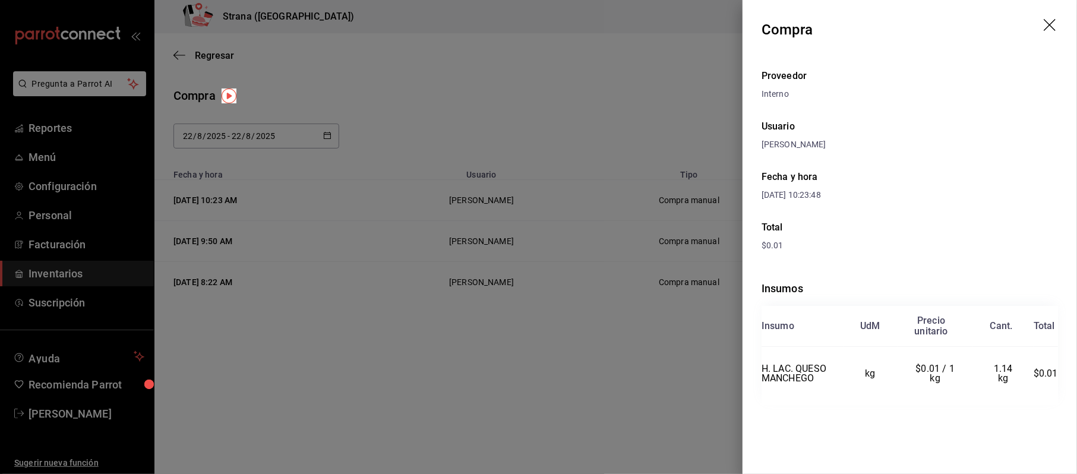
click at [493, 136] on div at bounding box center [538, 237] width 1077 height 474
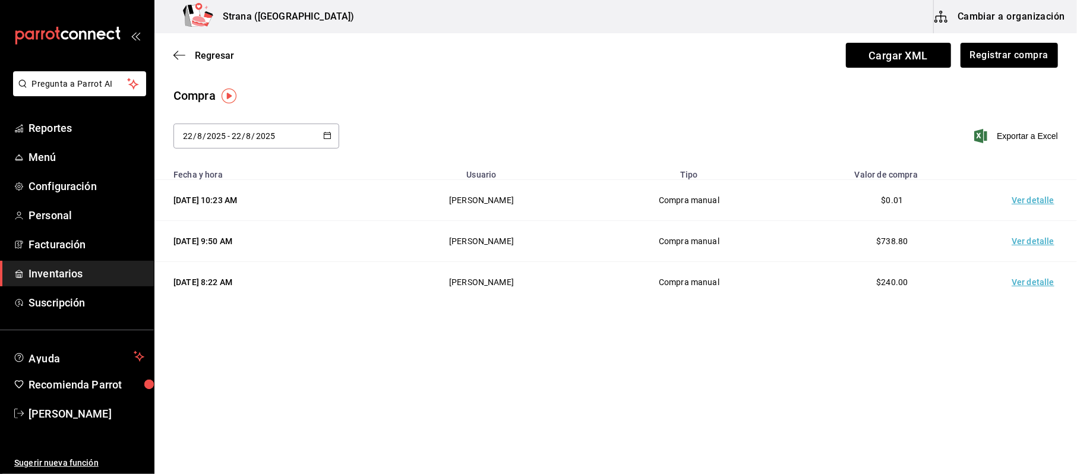
click at [181, 65] on div "Regresar Cargar XML Registrar compra" at bounding box center [615, 55] width 922 height 44
click at [186, 62] on div "Regresar Cargar XML Registrar compra" at bounding box center [615, 55] width 922 height 44
click at [186, 60] on div "Regresar Cargar XML Registrar compra" at bounding box center [615, 55] width 922 height 44
click at [197, 55] on span "Regresar" at bounding box center [203, 55] width 61 height 11
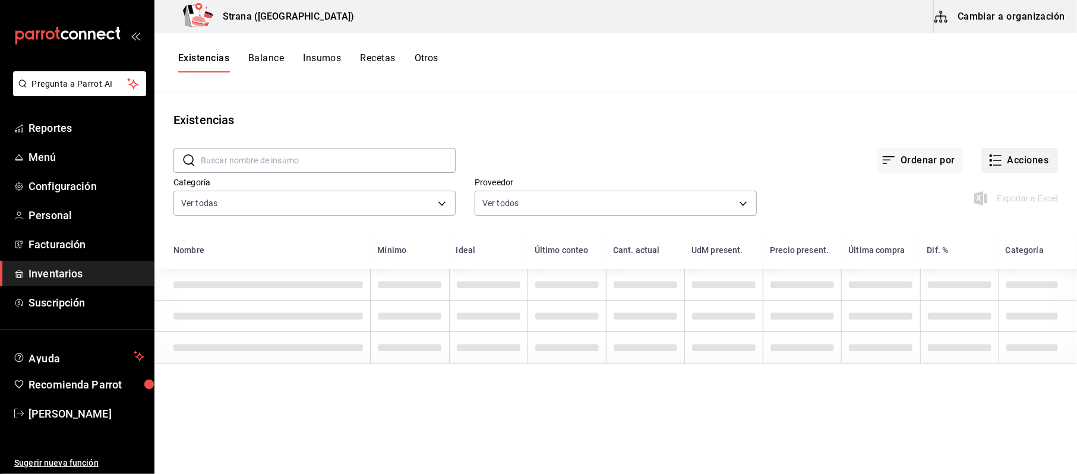
click at [1033, 159] on button "Acciones" at bounding box center [1019, 160] width 77 height 25
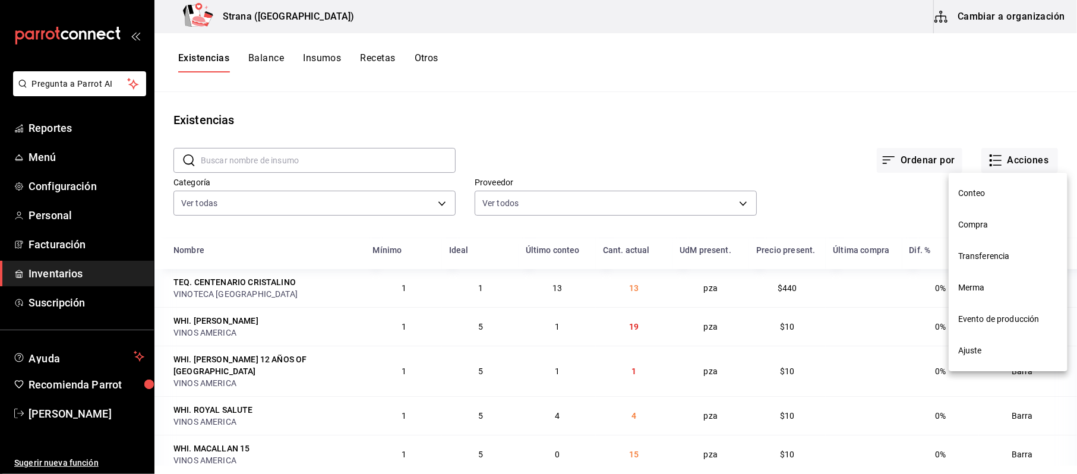
click at [986, 282] on span "Merma" at bounding box center [1008, 288] width 100 height 12
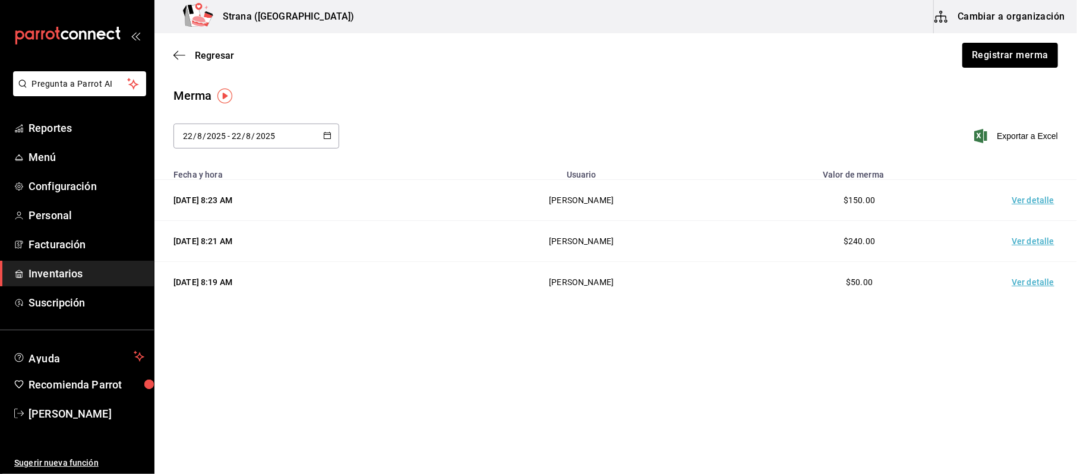
click at [1013, 68] on div "Regresar Registrar merma" at bounding box center [615, 55] width 922 height 44
click at [1013, 60] on button "Registrar merma" at bounding box center [1009, 55] width 97 height 25
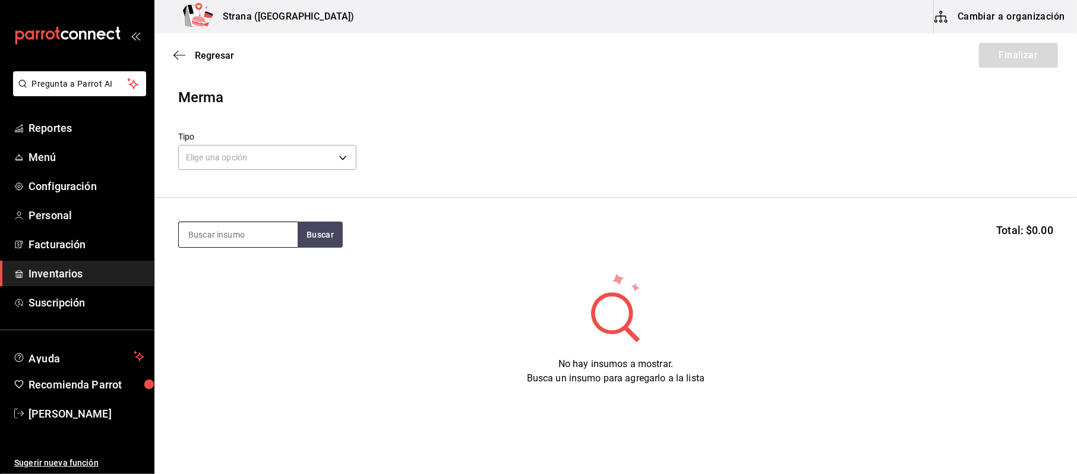
click at [246, 230] on input at bounding box center [238, 234] width 119 height 25
type input "PIÑA"
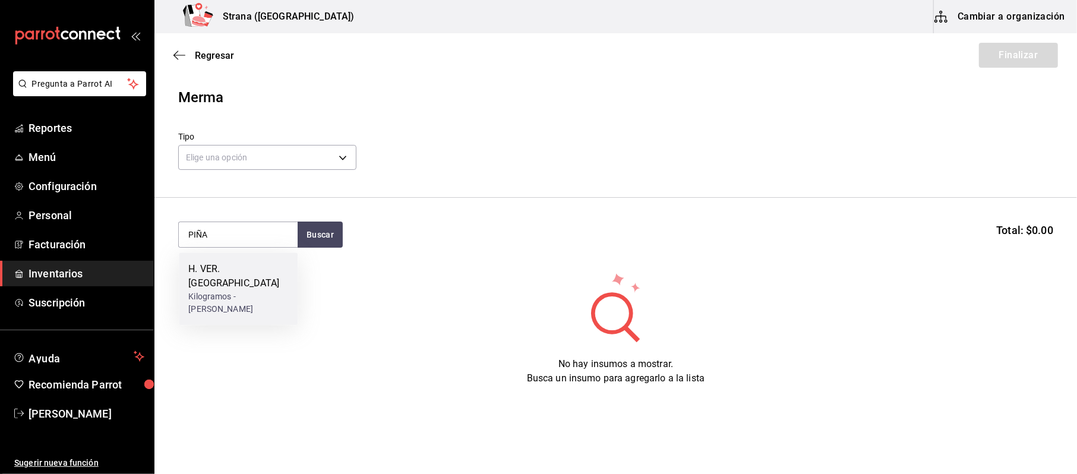
click at [223, 264] on div "H. VER. [GEOGRAPHIC_DATA]" at bounding box center [238, 276] width 100 height 29
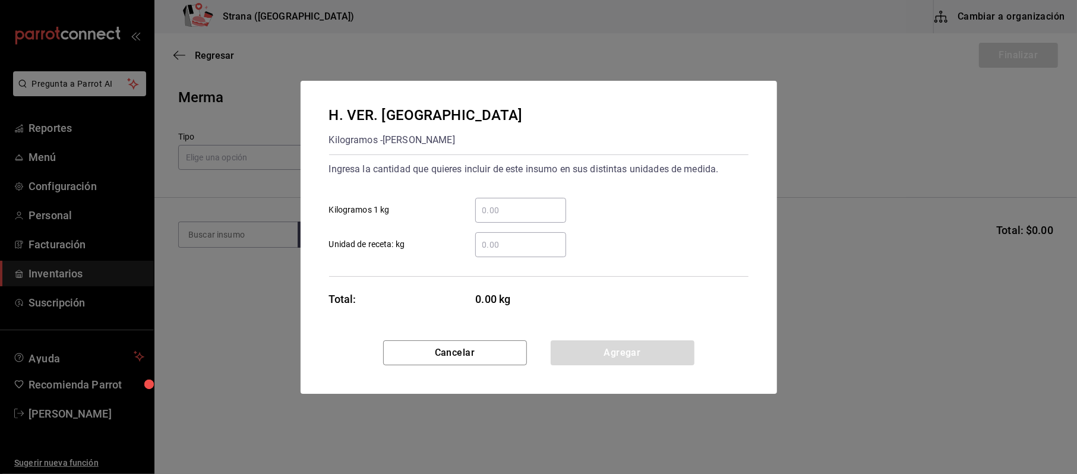
click at [521, 214] on input "​ Kilogramos 1 kg" at bounding box center [520, 210] width 91 height 14
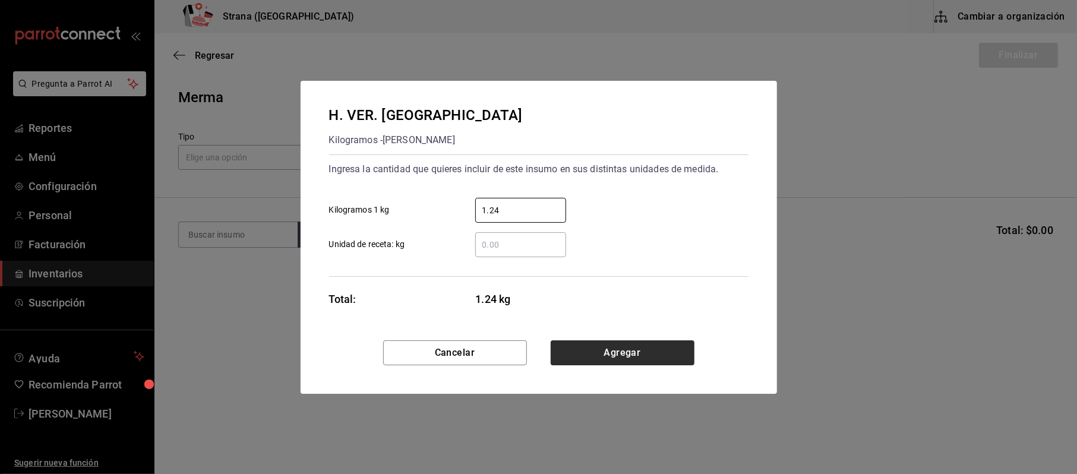
type input "1.24"
click at [623, 359] on button "Agregar" at bounding box center [623, 352] width 144 height 25
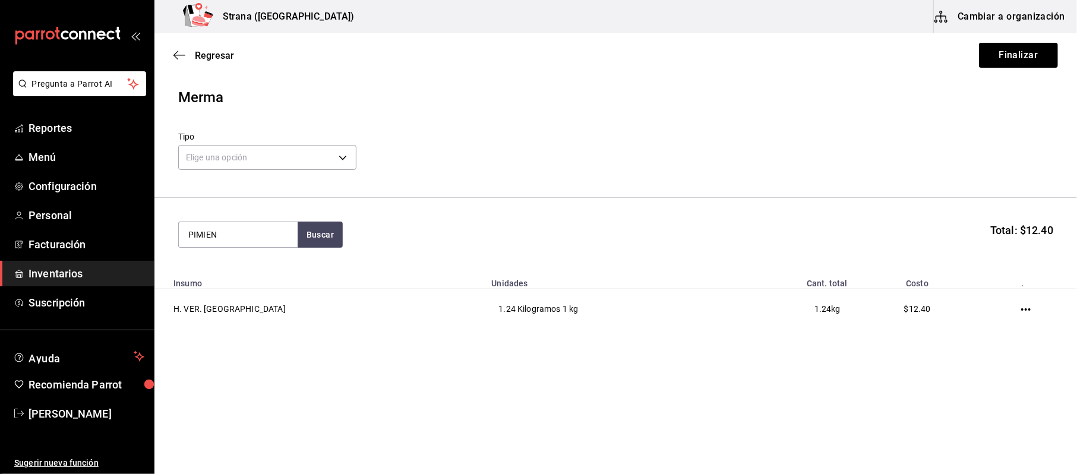
type input "PIMIEN"
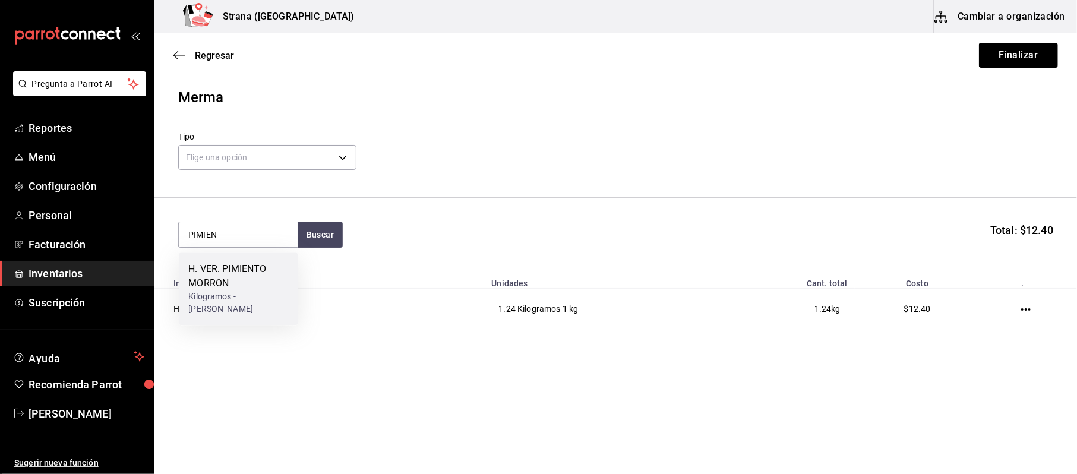
click at [213, 280] on div "H. VER. PIMIENTO MORRON" at bounding box center [238, 276] width 100 height 29
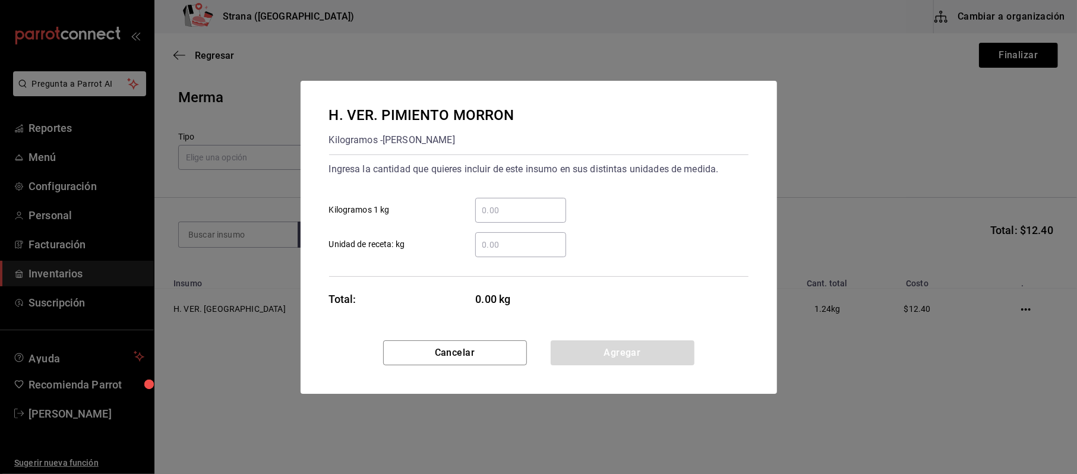
click at [497, 188] on div "​ Kilogramos 1 kg" at bounding box center [534, 205] width 429 height 34
click at [497, 208] on input "​ Kilogramos 1 kg" at bounding box center [520, 210] width 91 height 14
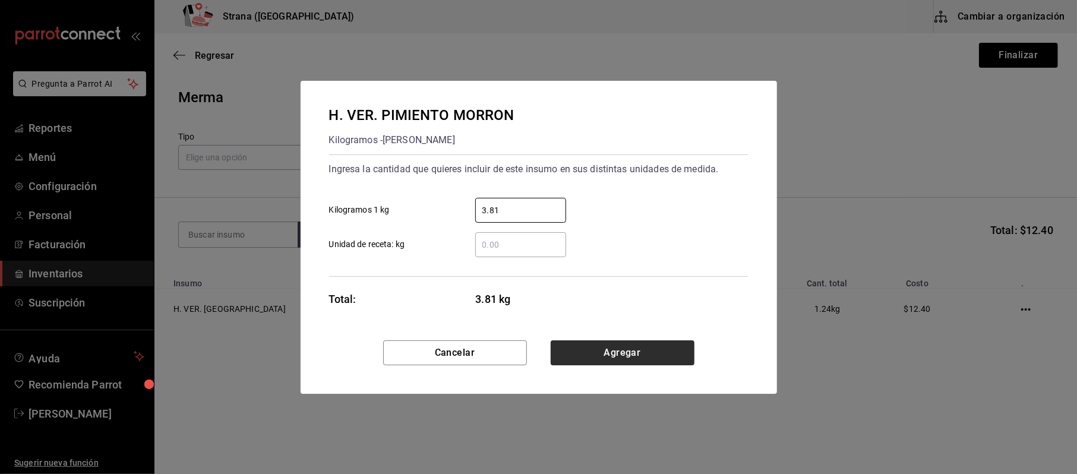
type input "3.81"
click at [583, 355] on button "Agregar" at bounding box center [623, 352] width 144 height 25
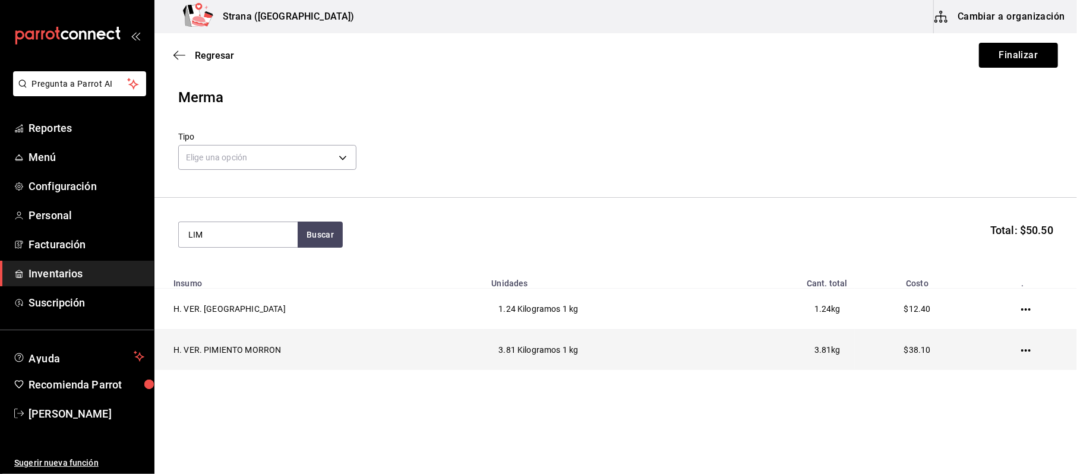
type input "LIM"
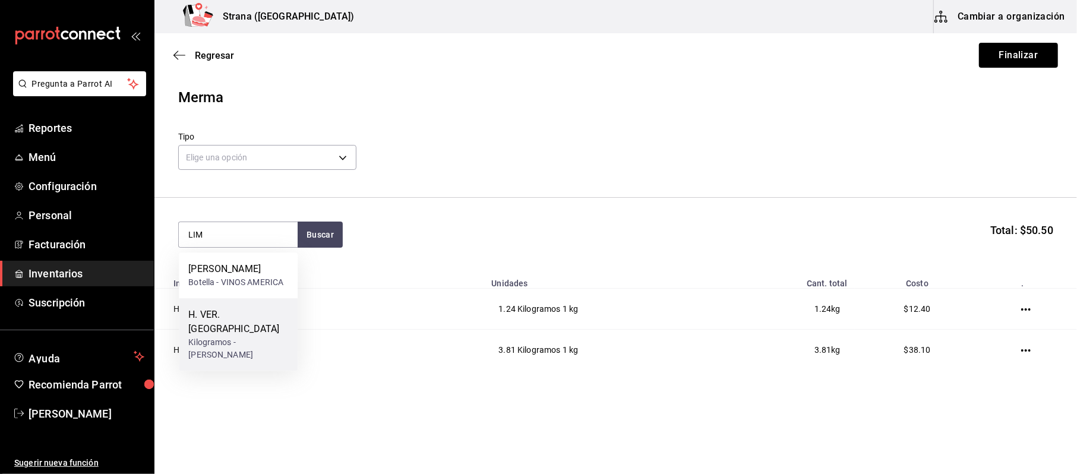
click at [261, 336] on div "Kilogramos - [PERSON_NAME]" at bounding box center [238, 348] width 100 height 25
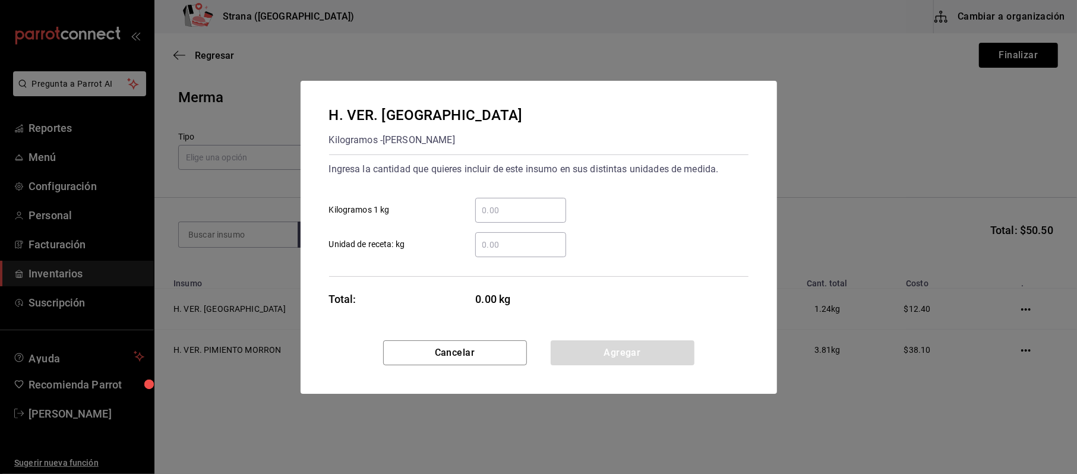
click at [495, 214] on input "​ Kilogramos 1 kg" at bounding box center [520, 210] width 91 height 14
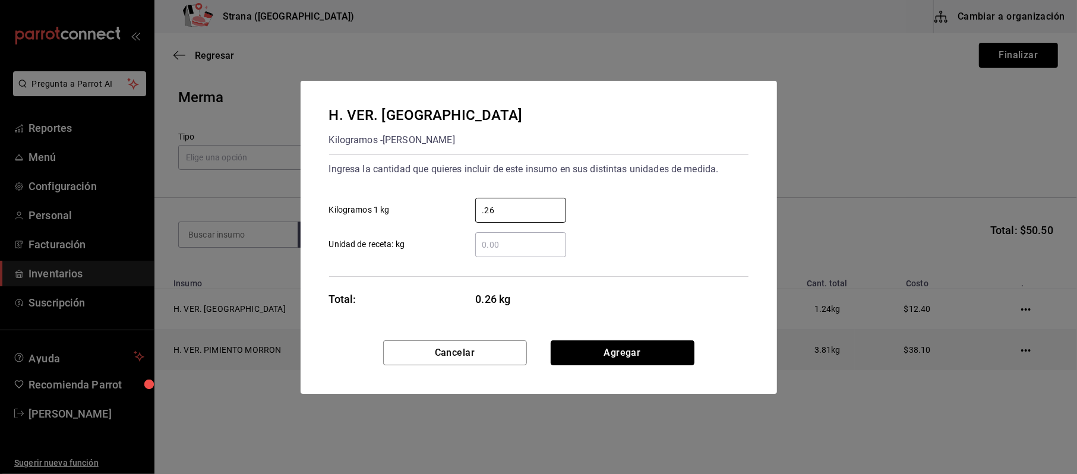
type input "0.26"
click at [625, 352] on button "Agregar" at bounding box center [623, 352] width 144 height 25
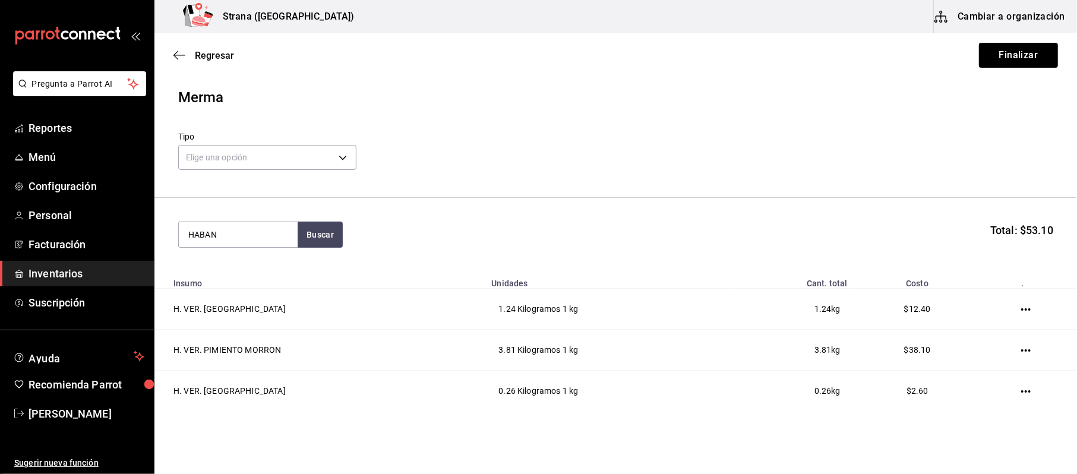
type input "HABAN"
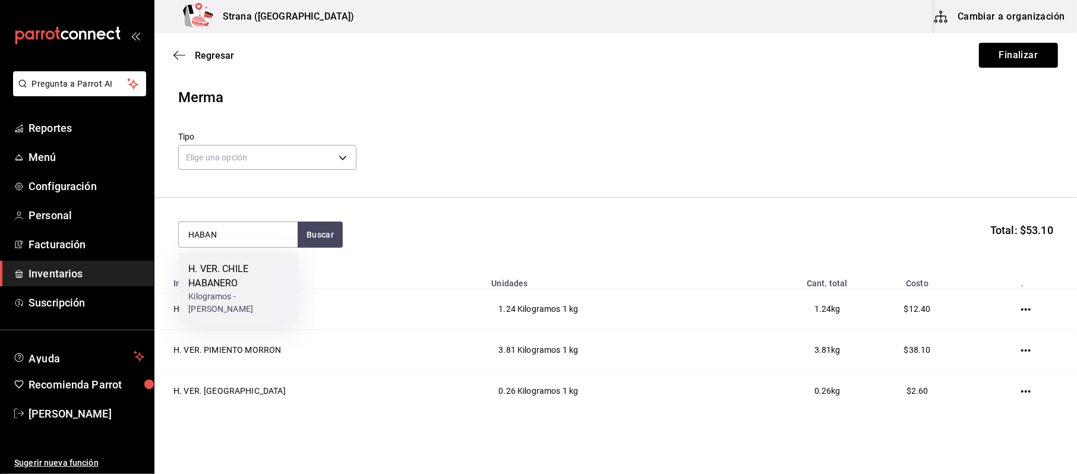
click at [246, 309] on div "Kilogramos - [PERSON_NAME]" at bounding box center [238, 302] width 100 height 25
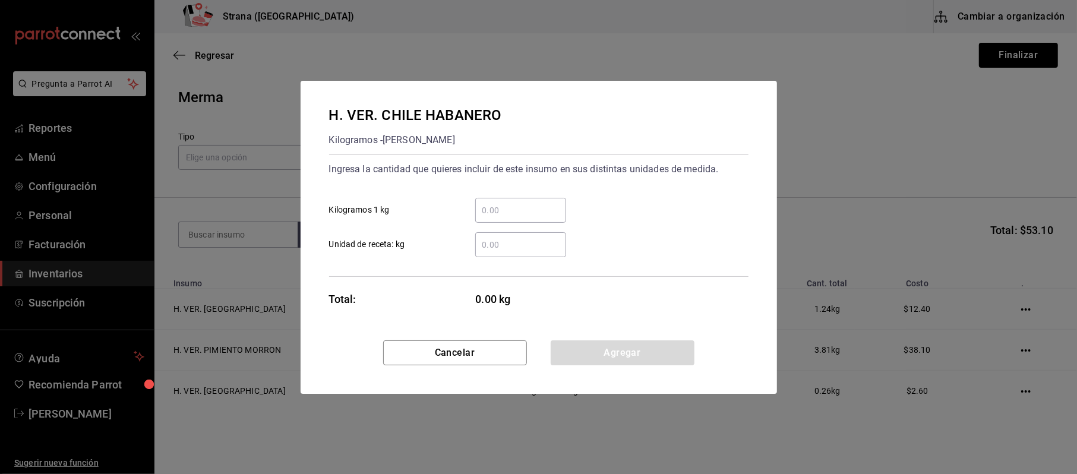
click at [511, 207] on input "​ Kilogramos 1 kg" at bounding box center [520, 210] width 91 height 14
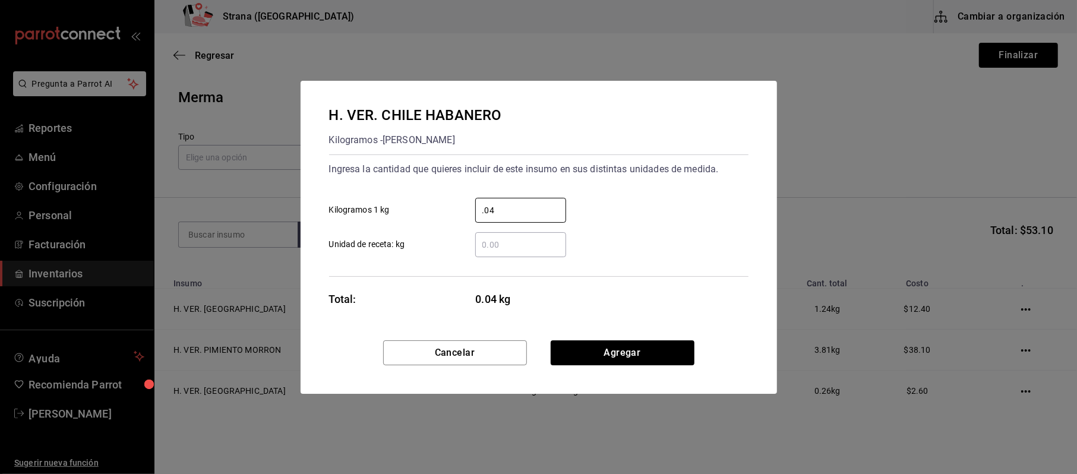
type input "0.04"
click at [594, 338] on div "H. VER. CHILE HABANERO Kilogramos - [PERSON_NAME] Ingresa la cantidad que quier…" at bounding box center [539, 211] width 476 height 260
click at [589, 345] on button "Agregar" at bounding box center [623, 352] width 144 height 25
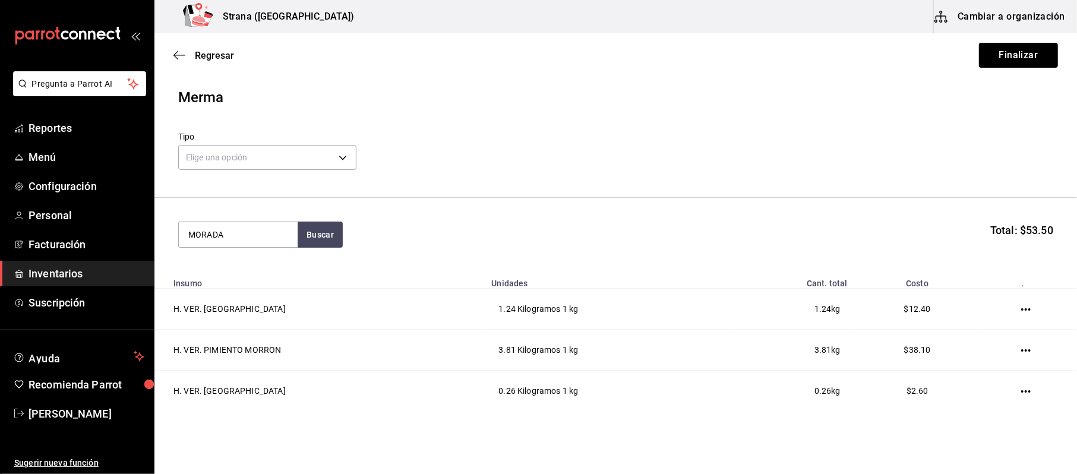
type input "MORADA"
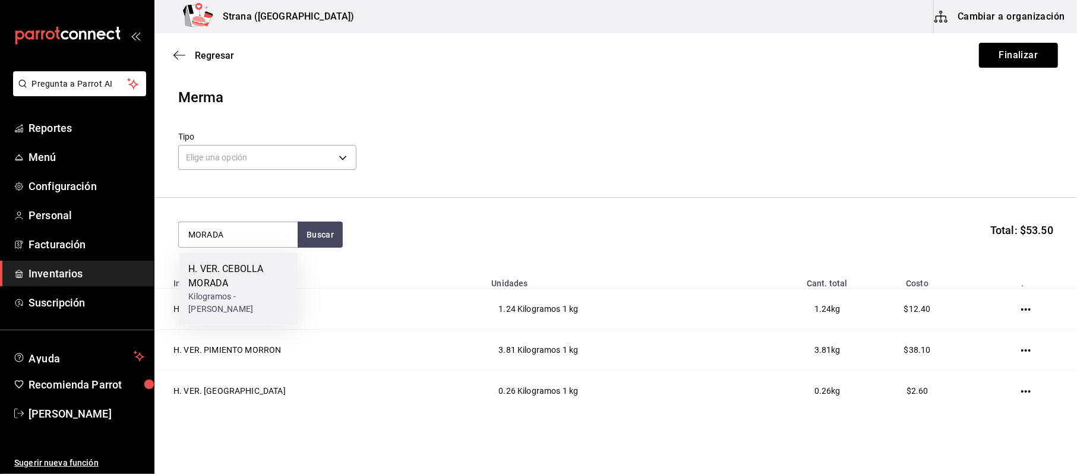
click at [246, 270] on div "H. VER. CEBOLLA MORADA" at bounding box center [238, 276] width 100 height 29
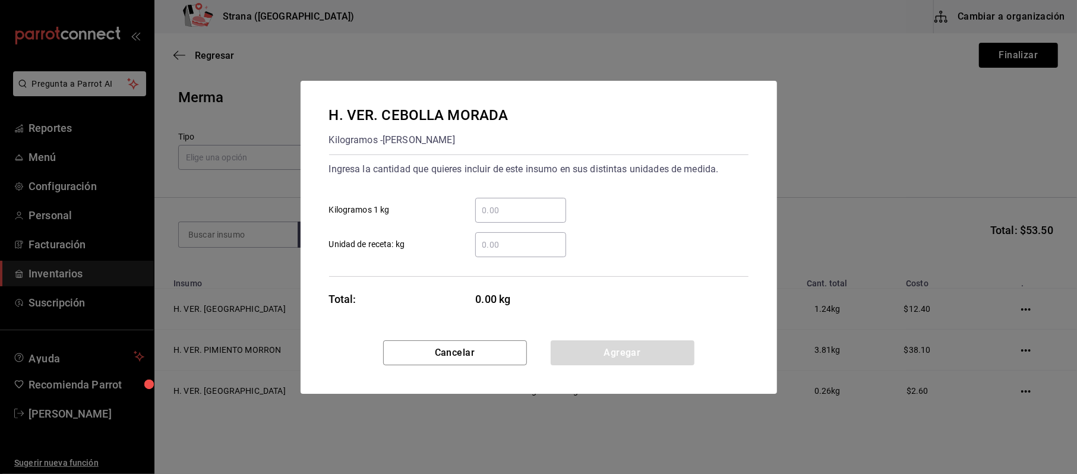
click at [499, 197] on div "​ Kilogramos 1 kg" at bounding box center [534, 205] width 429 height 34
click at [499, 198] on div "​" at bounding box center [520, 210] width 91 height 25
click at [499, 203] on input "​ Kilogramos 1 kg" at bounding box center [520, 210] width 91 height 14
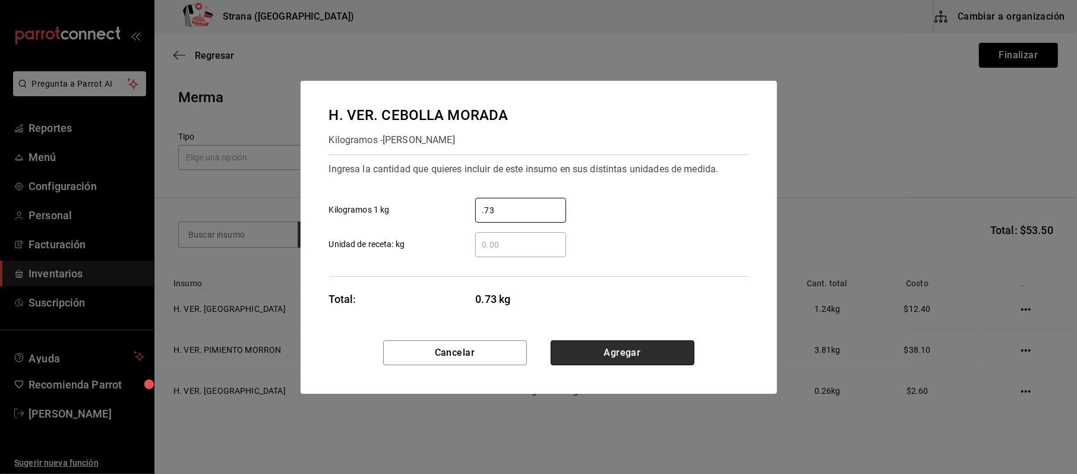
type input "0.73"
click at [650, 343] on button "Agregar" at bounding box center [623, 352] width 144 height 25
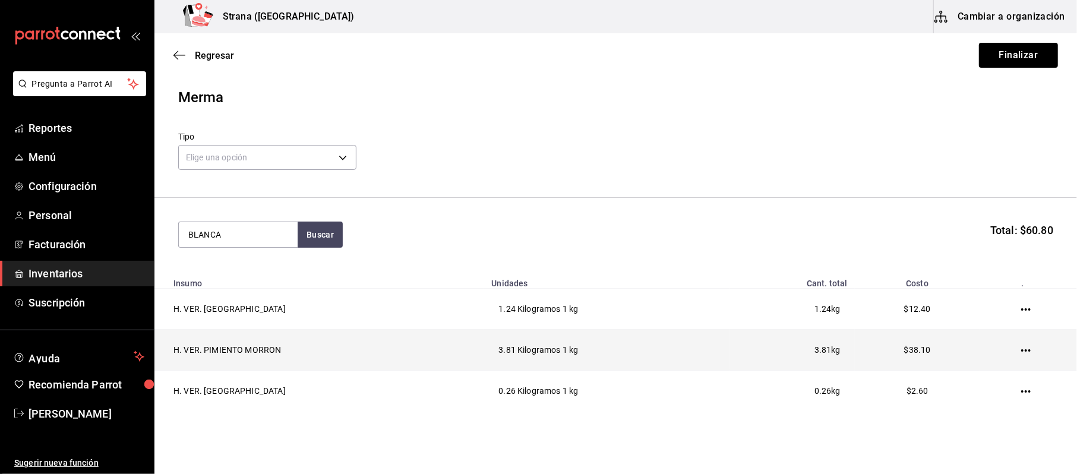
type input "BLANCA"
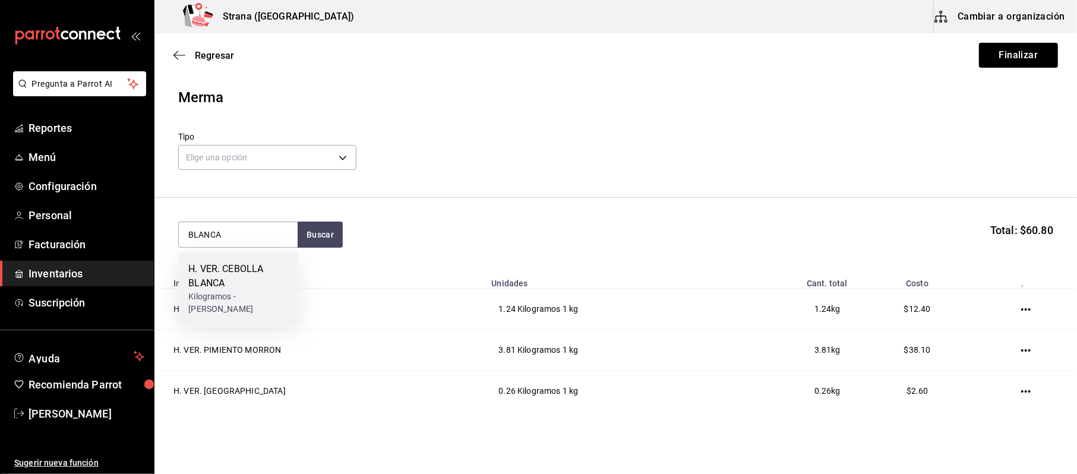
click at [282, 268] on div "H. VER. CEBOLLA BLANCA" at bounding box center [238, 276] width 100 height 29
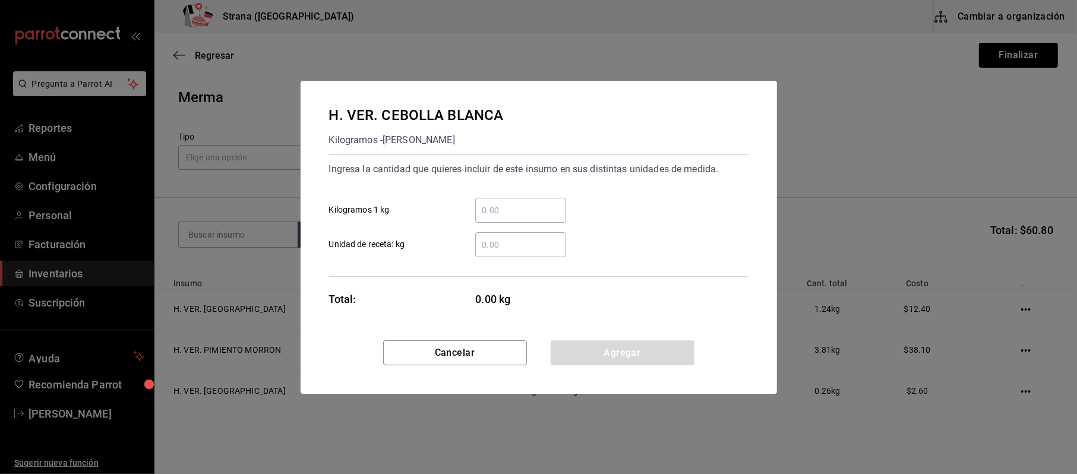
click at [539, 219] on div "​" at bounding box center [520, 210] width 91 height 25
click at [539, 217] on input "​ Kilogramos 1 kg" at bounding box center [520, 210] width 91 height 14
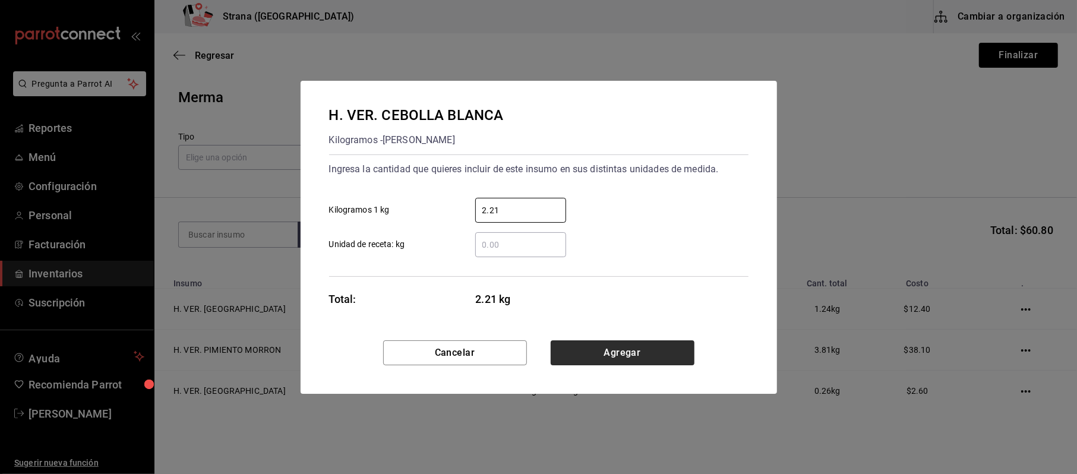
type input "2.21"
click at [621, 356] on button "Agregar" at bounding box center [623, 352] width 144 height 25
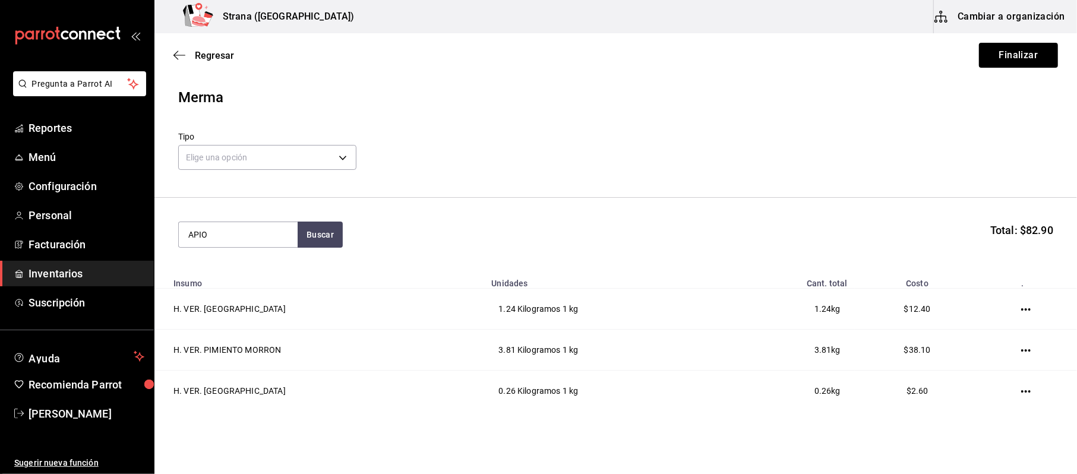
type input "APIO"
click at [172, 286] on th "Insumo" at bounding box center [319, 279] width 330 height 17
click at [204, 244] on input "APIO" at bounding box center [238, 234] width 119 height 25
click at [239, 241] on input "APIO" at bounding box center [238, 234] width 119 height 25
click at [233, 266] on div "H. VER. APIO" at bounding box center [238, 269] width 100 height 14
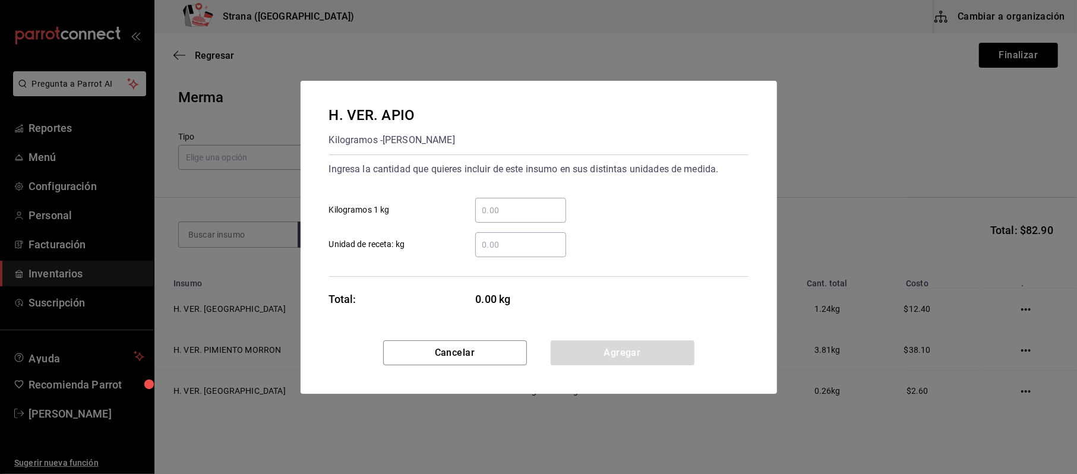
click at [523, 210] on input "​ Kilogramos 1 kg" at bounding box center [520, 210] width 91 height 14
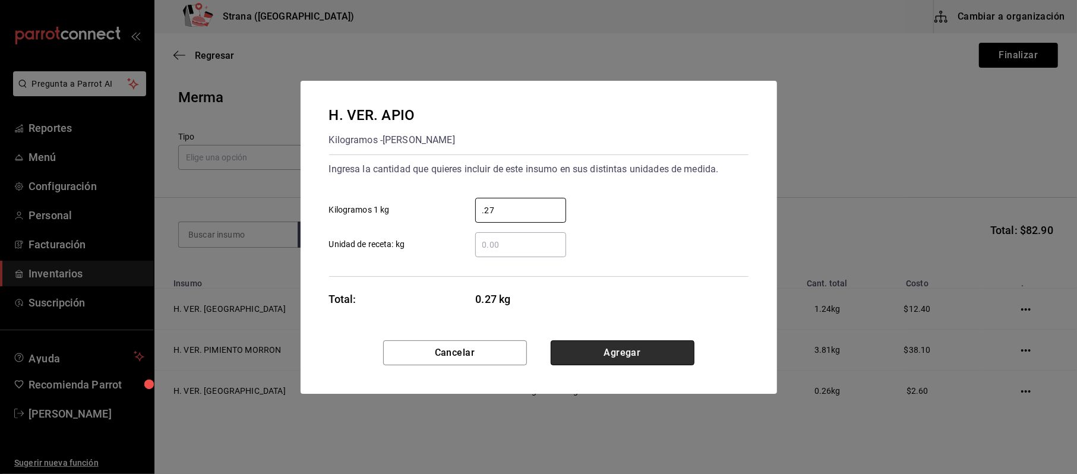
type input "0.27"
click at [599, 340] on button "Agregar" at bounding box center [623, 352] width 144 height 25
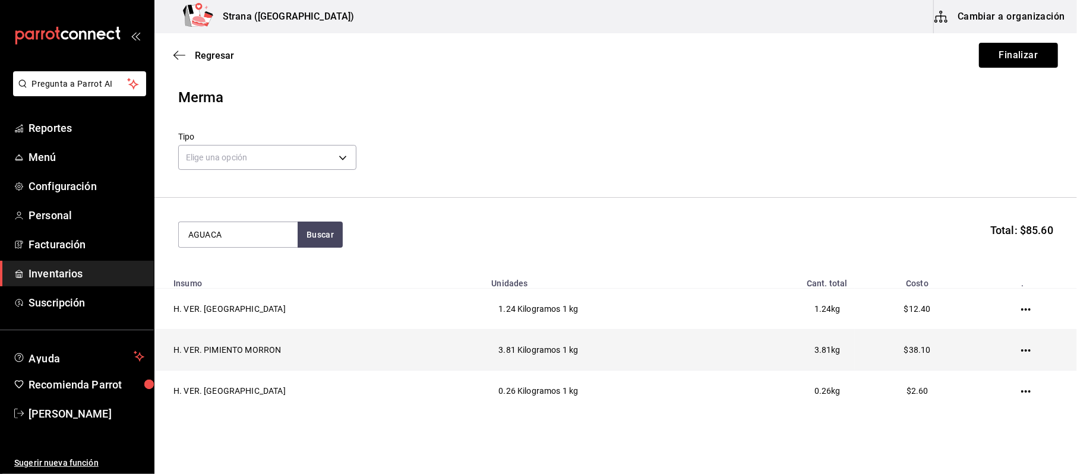
type input "AGUACA"
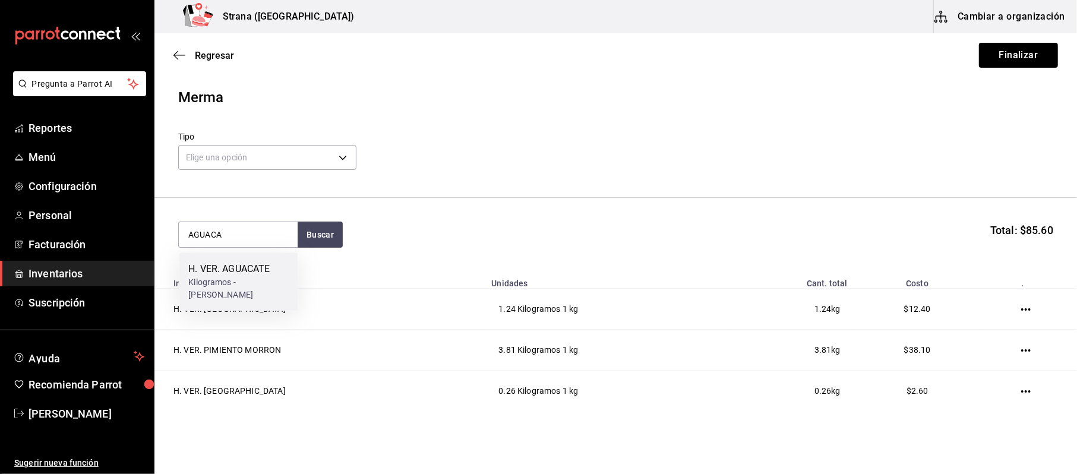
click at [247, 264] on div "H. VER. AGUACATE" at bounding box center [238, 269] width 100 height 14
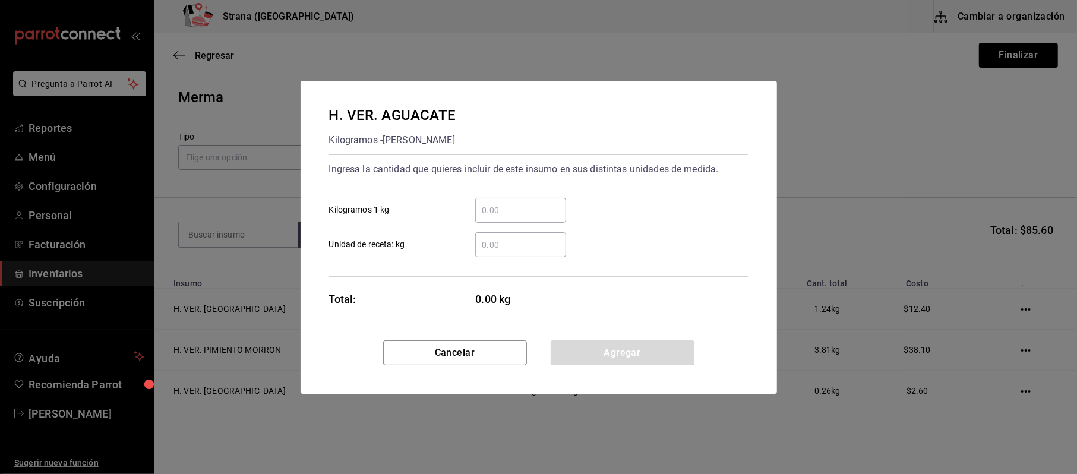
click at [525, 212] on input "​ Kilogramos 1 kg" at bounding box center [520, 210] width 91 height 14
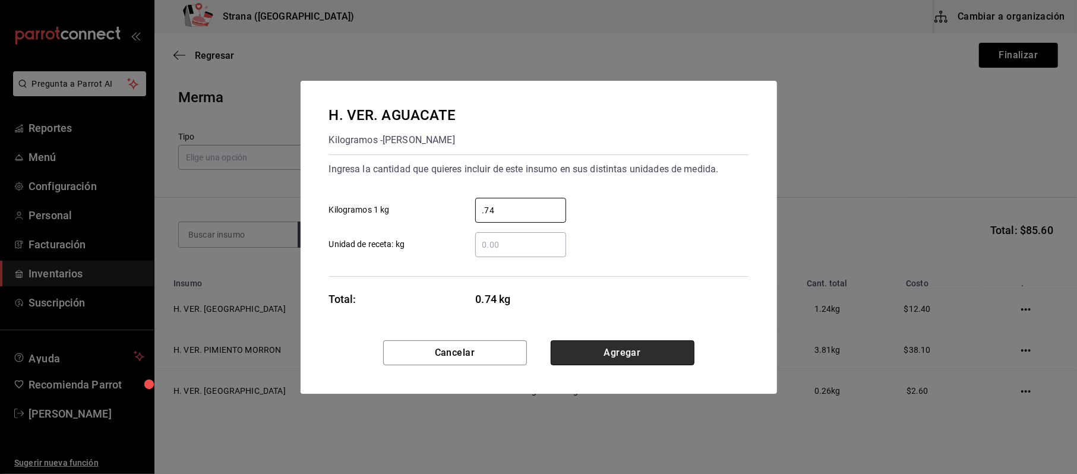
type input "0.74"
click at [633, 352] on button "Agregar" at bounding box center [623, 352] width 144 height 25
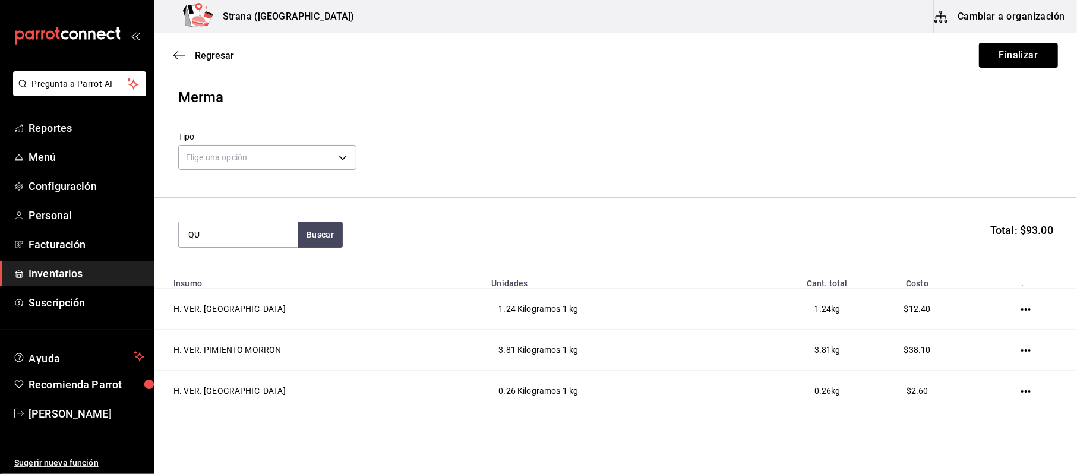
type input "Q"
type input "SALSA"
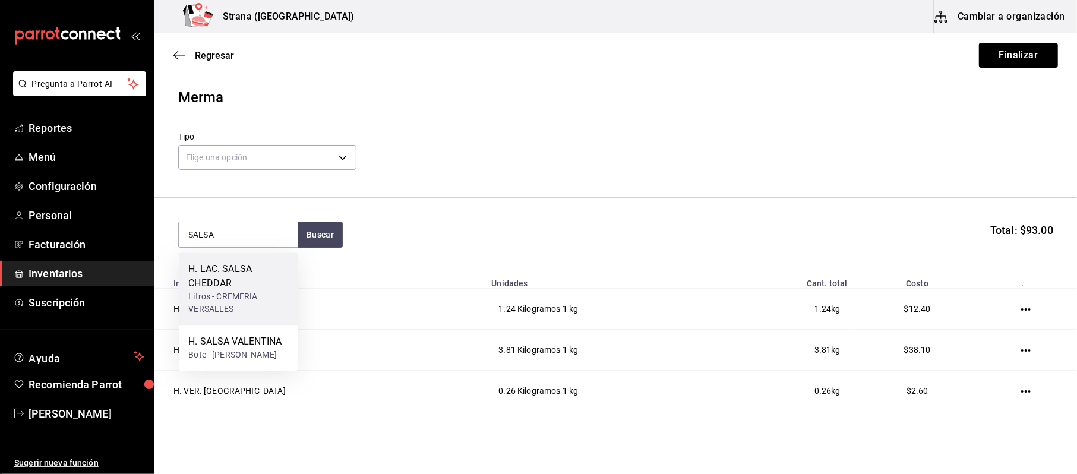
click at [277, 285] on div "H. LAC. SALSA CHEDDAR" at bounding box center [238, 276] width 100 height 29
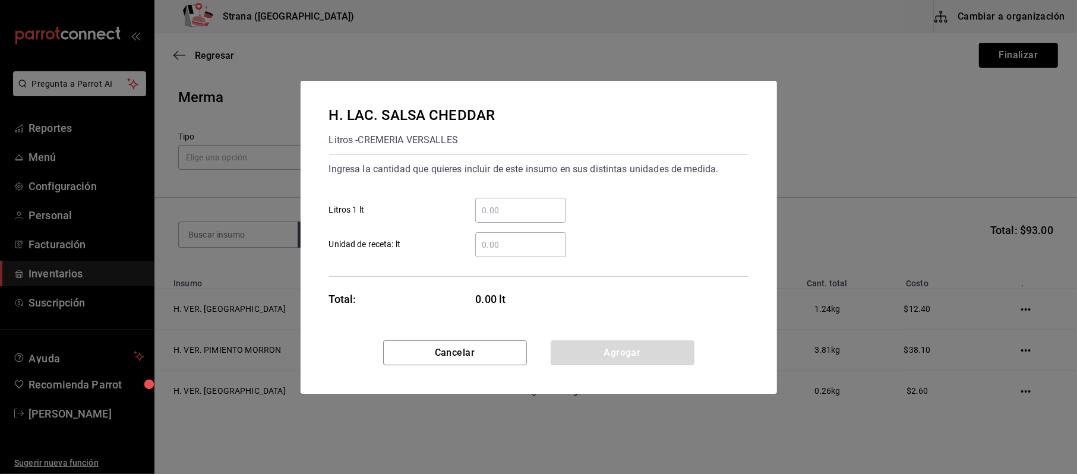
click at [491, 210] on input "​ Litros 1 lt" at bounding box center [520, 210] width 91 height 14
type input "1"
click at [657, 353] on button "Agregar" at bounding box center [623, 352] width 144 height 25
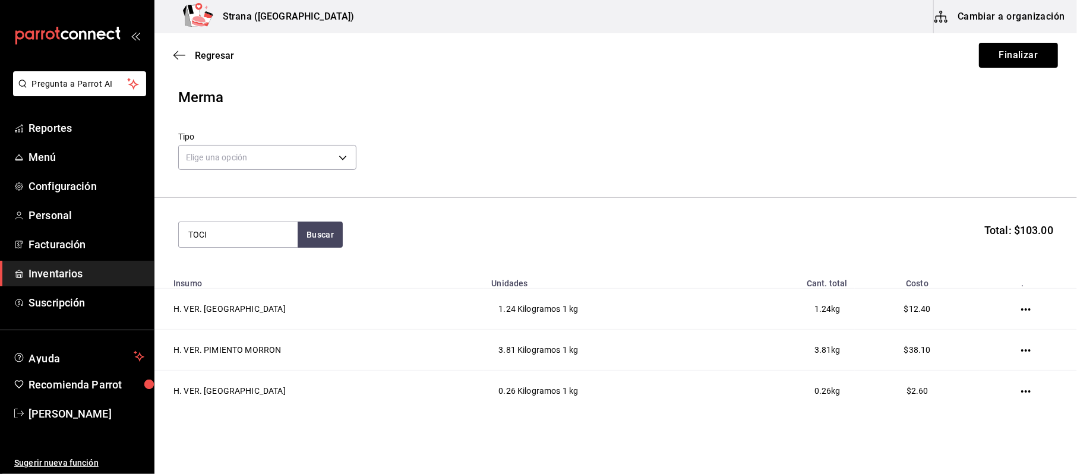
type input "TOCI"
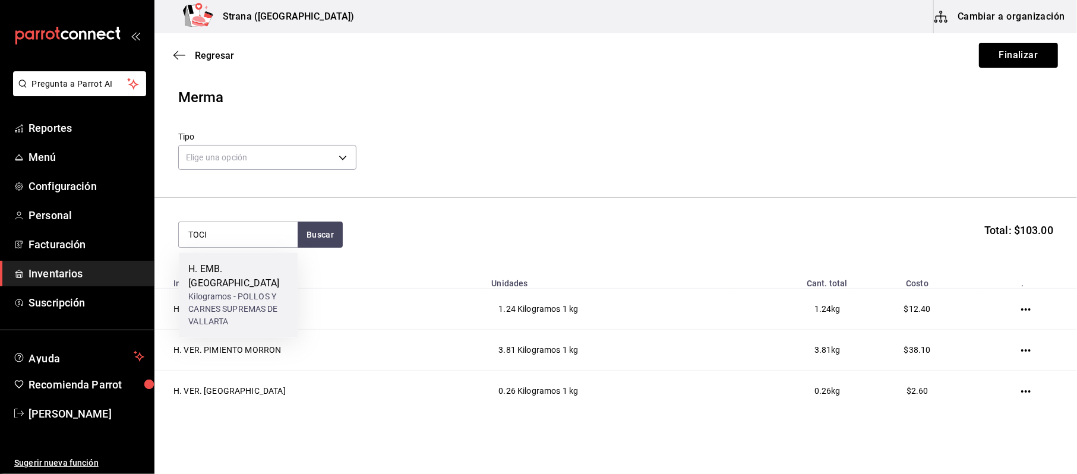
click at [210, 265] on div "H. EMB. TOCINO Kilogramos - POLLOS Y CARNES SUPREMAS DE VALLARTA" at bounding box center [238, 294] width 119 height 85
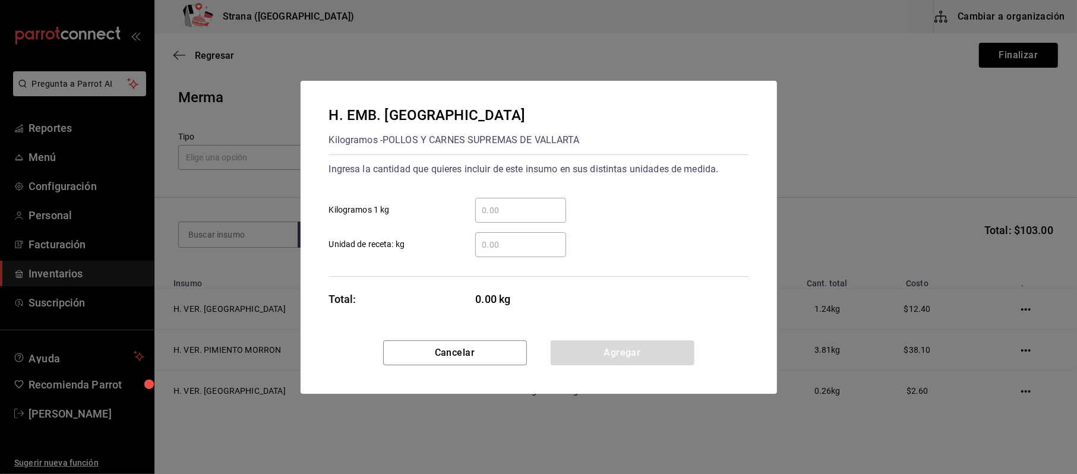
click at [533, 211] on input "​ Kilogramos 1 kg" at bounding box center [520, 210] width 91 height 14
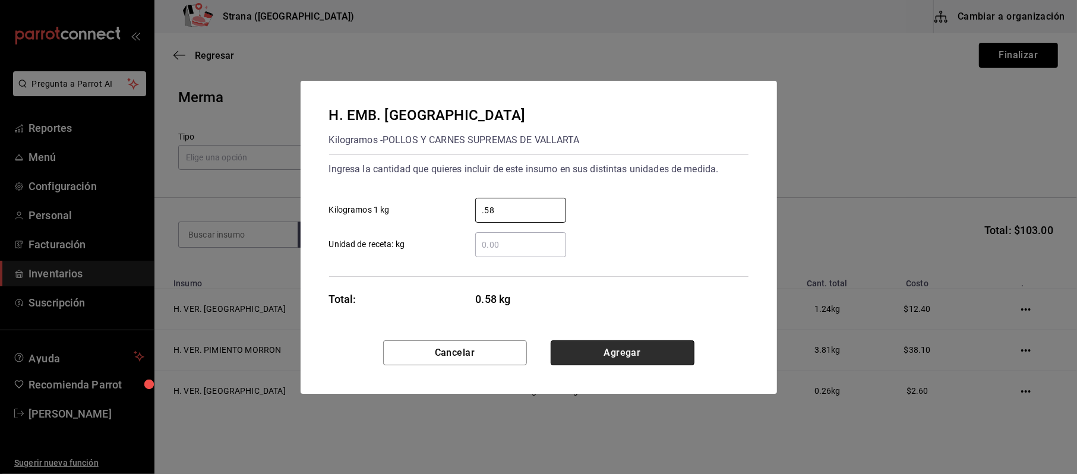
type input "0.58"
click at [668, 352] on button "Agregar" at bounding box center [623, 352] width 144 height 25
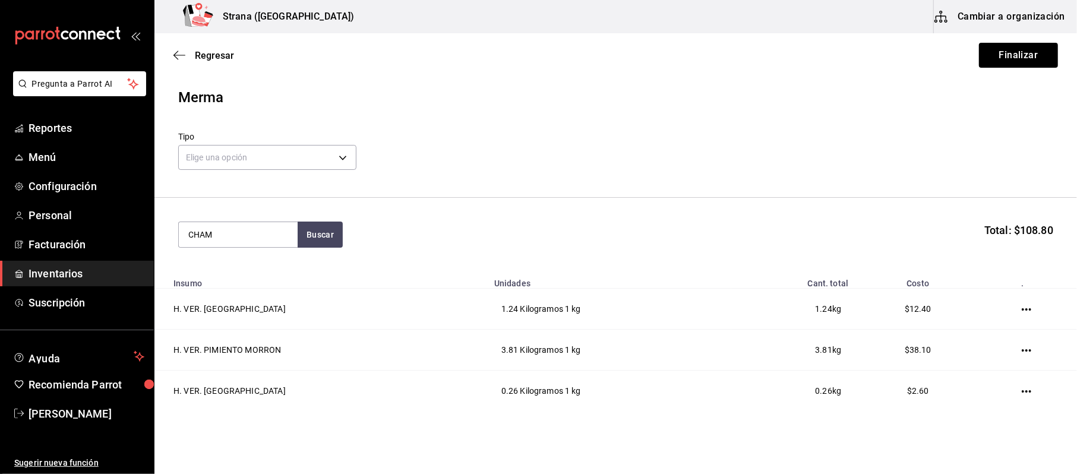
type input "CHAM"
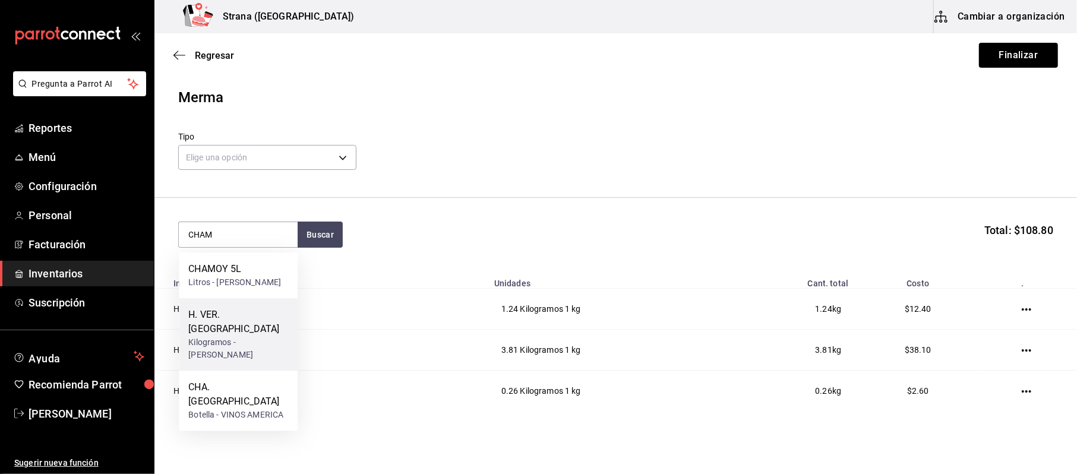
click at [217, 331] on div "H. VER. [GEOGRAPHIC_DATA]" at bounding box center [238, 322] width 100 height 29
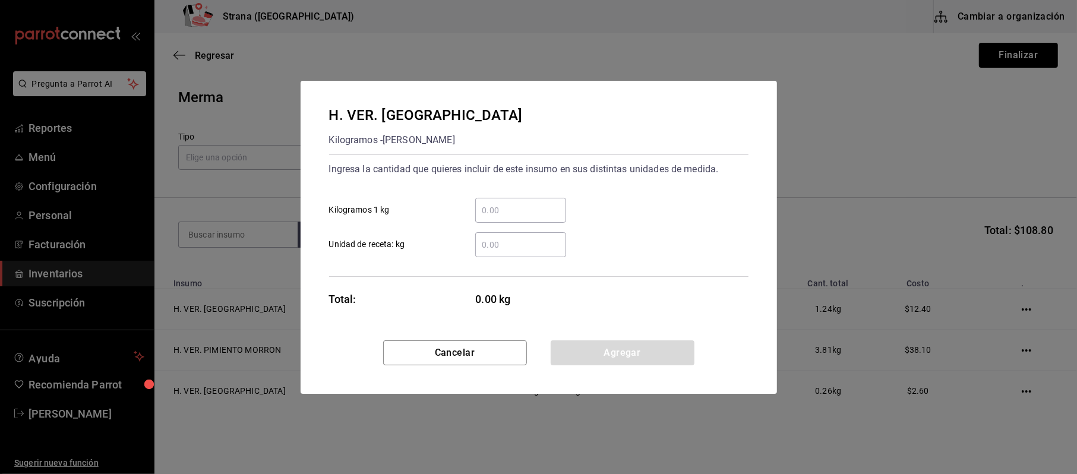
click at [529, 222] on div "​" at bounding box center [520, 210] width 91 height 25
click at [529, 217] on input "​ Kilogramos 1 kg" at bounding box center [520, 210] width 91 height 14
click at [528, 223] on div "​ Kilogramos 1 kg ​ Unidad de receta: kg" at bounding box center [534, 222] width 429 height 69
click at [528, 224] on div "​ Unidad de receta: kg" at bounding box center [534, 240] width 429 height 34
click at [517, 216] on input "​ Kilogramos 1 kg" at bounding box center [520, 210] width 91 height 14
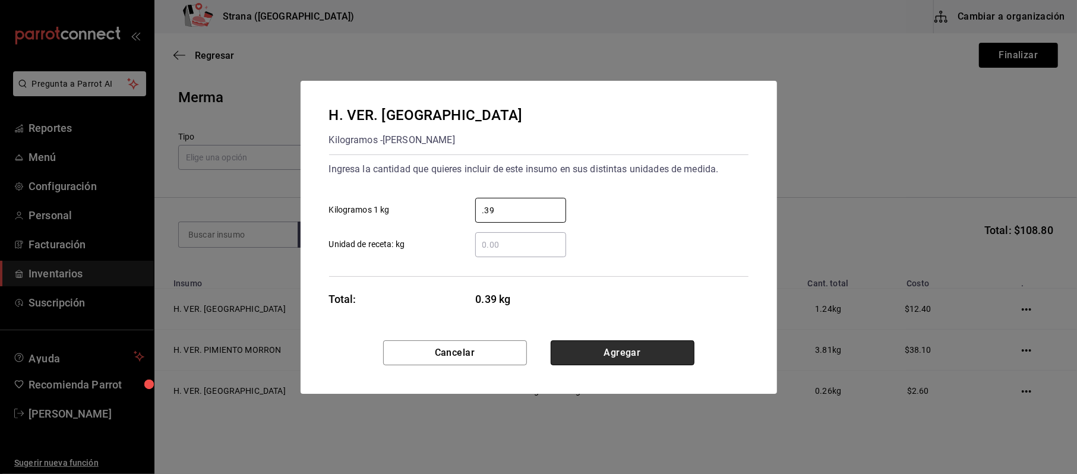
type input "0.39"
click at [571, 356] on button "Agregar" at bounding box center [623, 352] width 144 height 25
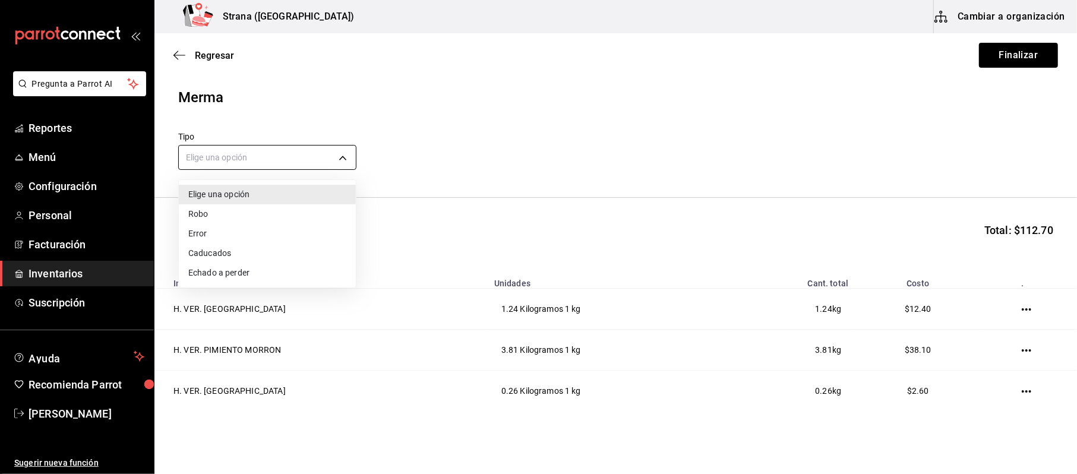
click at [321, 163] on body "Pregunta a Parrot AI Reportes Menú Configuración Personal Facturación Inventari…" at bounding box center [538, 203] width 1077 height 407
click at [231, 238] on li "Error" at bounding box center [267, 234] width 177 height 20
type input "ERROR"
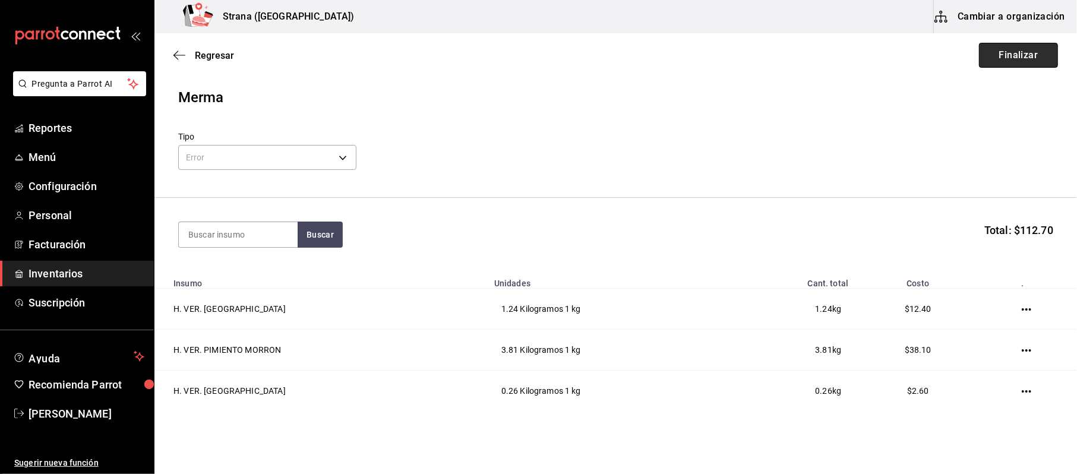
click at [1017, 65] on button "Finalizar" at bounding box center [1018, 55] width 79 height 25
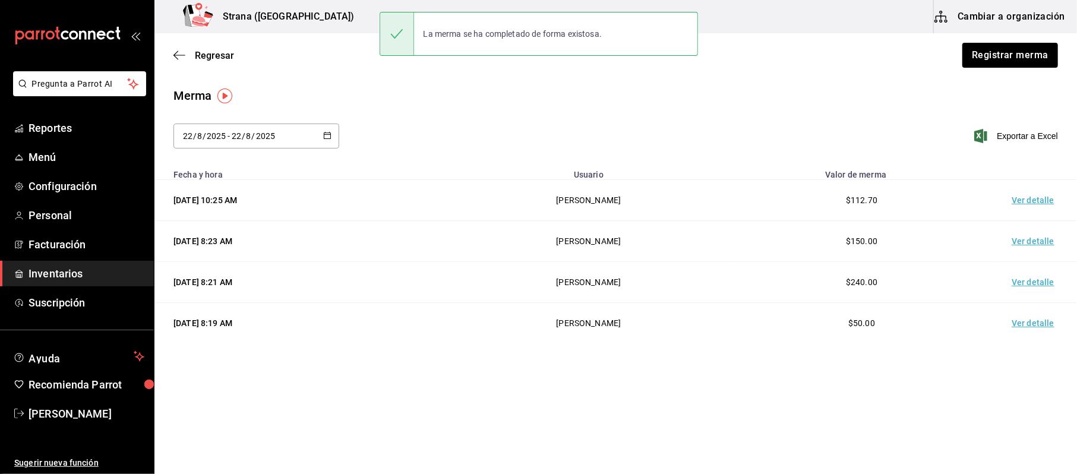
click at [1048, 193] on td "Ver detalle" at bounding box center [1035, 200] width 83 height 41
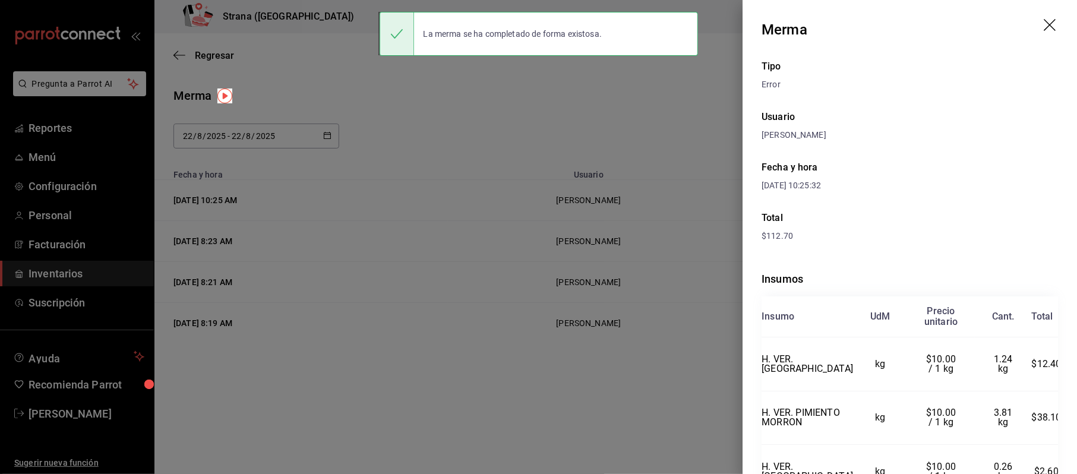
click at [58, 279] on div at bounding box center [538, 237] width 1077 height 474
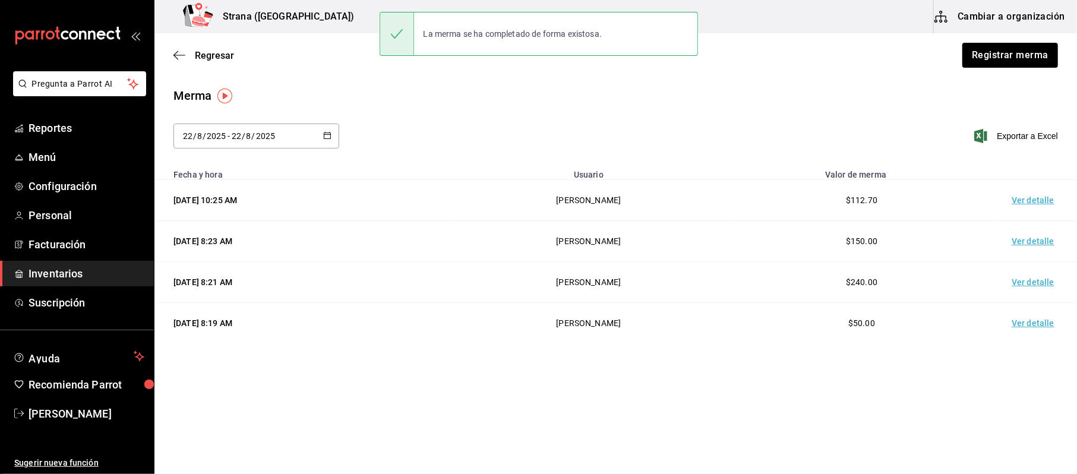
click at [65, 265] on span "Inventarios" at bounding box center [87, 273] width 116 height 16
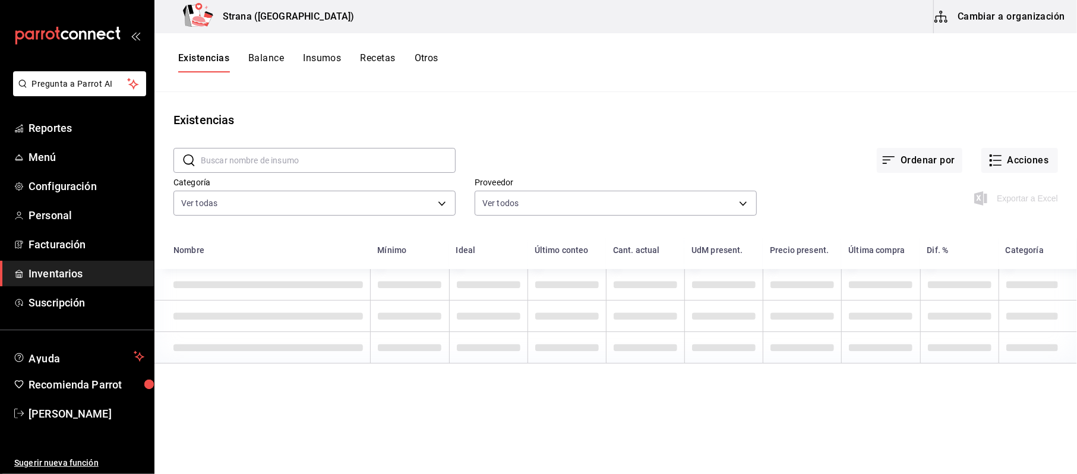
click at [1046, 147] on div "​ ​ Ordenar por Acciones Categoría Ver todas b11263f3-316c-490f-b5ca-428fcbb9de…" at bounding box center [615, 183] width 922 height 109
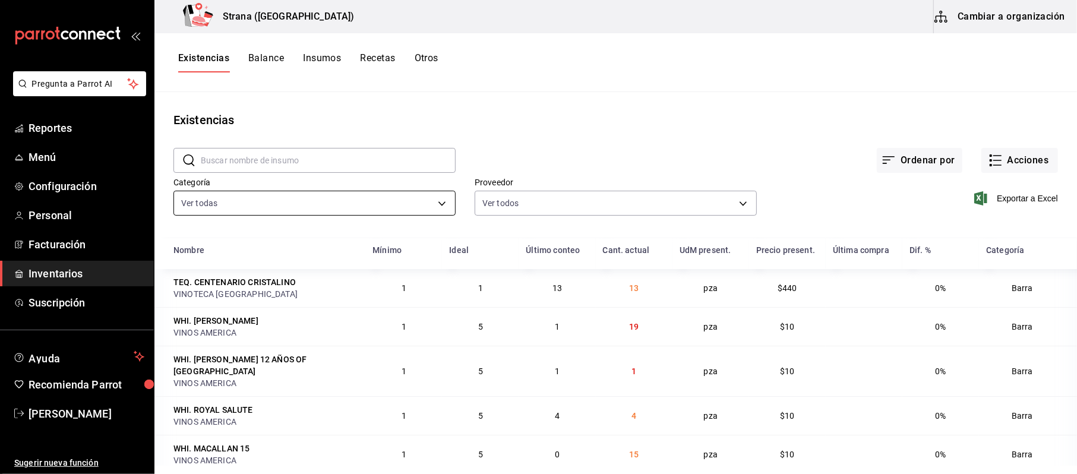
click at [396, 201] on body "Pregunta a Parrot AI Reportes Menú Configuración Personal Facturación Inventari…" at bounding box center [538, 233] width 1077 height 466
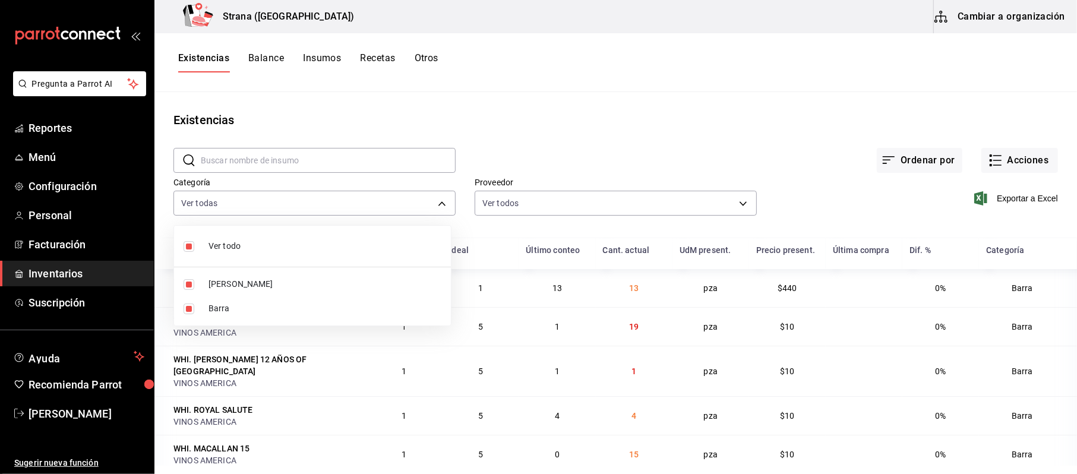
click at [212, 302] on span "Barra" at bounding box center [324, 308] width 233 height 12
type input "b11263f3-316c-490f-b5ca-428fcbb9defe"
checkbox input "false"
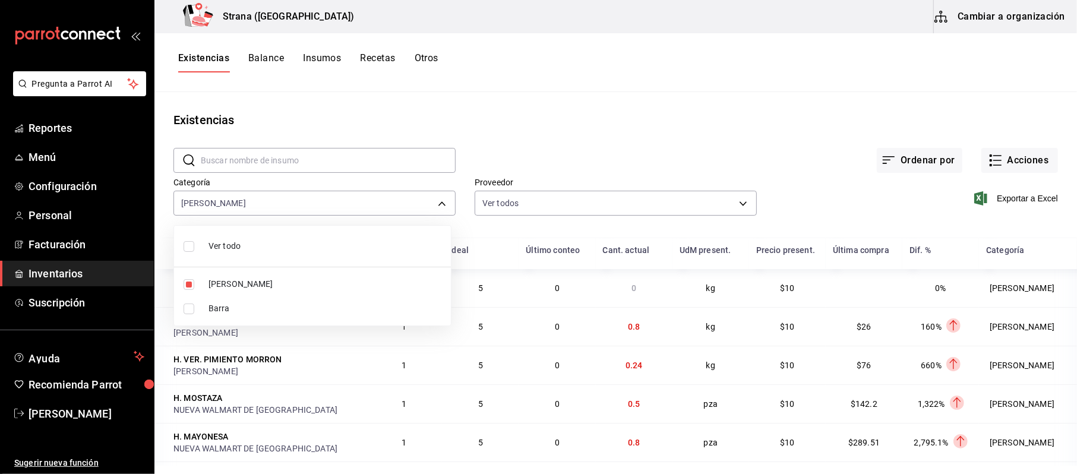
click at [1012, 200] on div at bounding box center [538, 237] width 1077 height 474
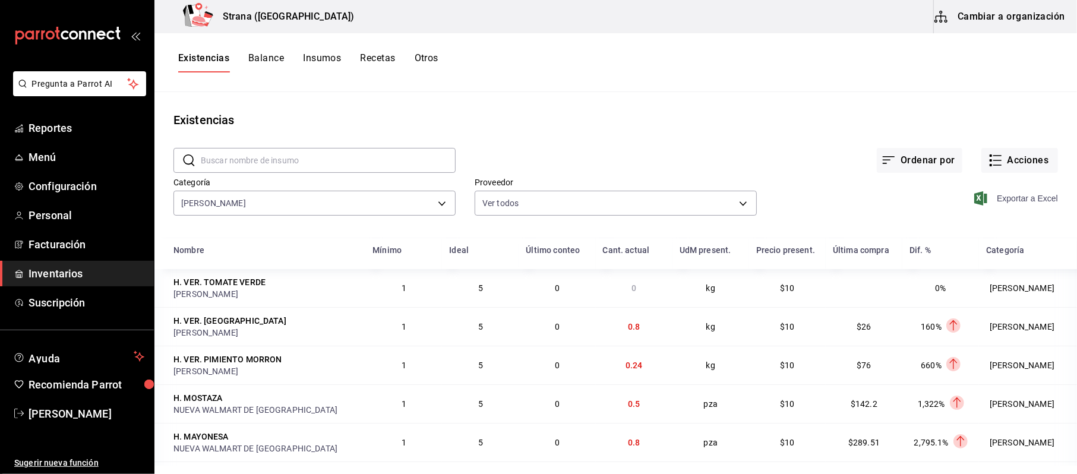
click at [1012, 195] on span "Exportar a Excel" at bounding box center [1016, 198] width 81 height 14
click at [646, 107] on main "Existencias ​ ​ Ordenar por Acciones Categoría [PERSON_NAME] b11263f3-316c-490f…" at bounding box center [615, 279] width 922 height 374
